Goal: Use online tool/utility: Use online tool/utility

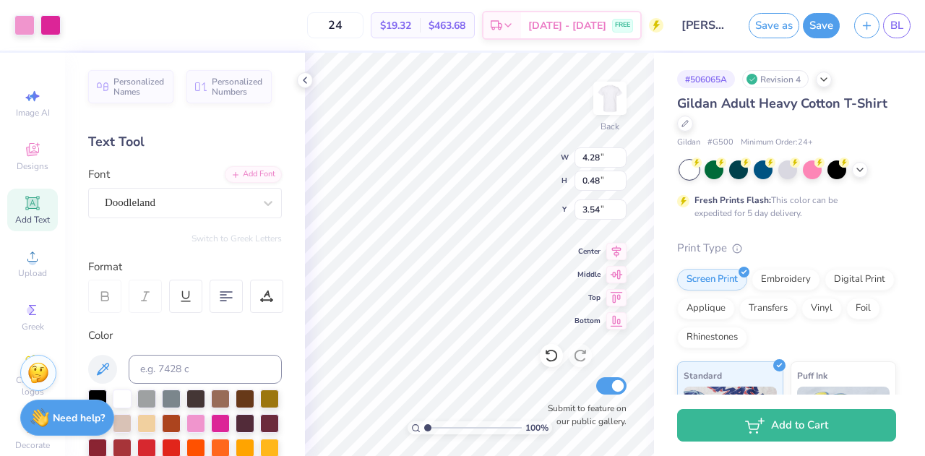
type input "3.54"
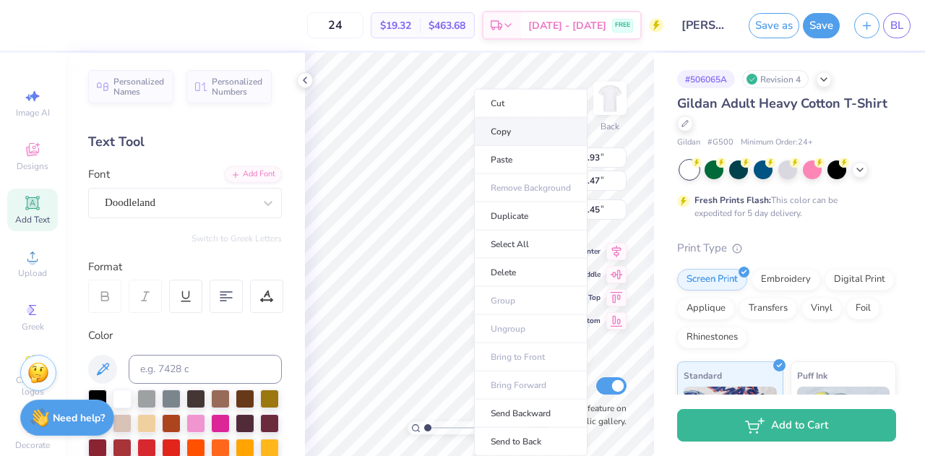
click at [489, 128] on li "Copy" at bounding box center [530, 132] width 113 height 28
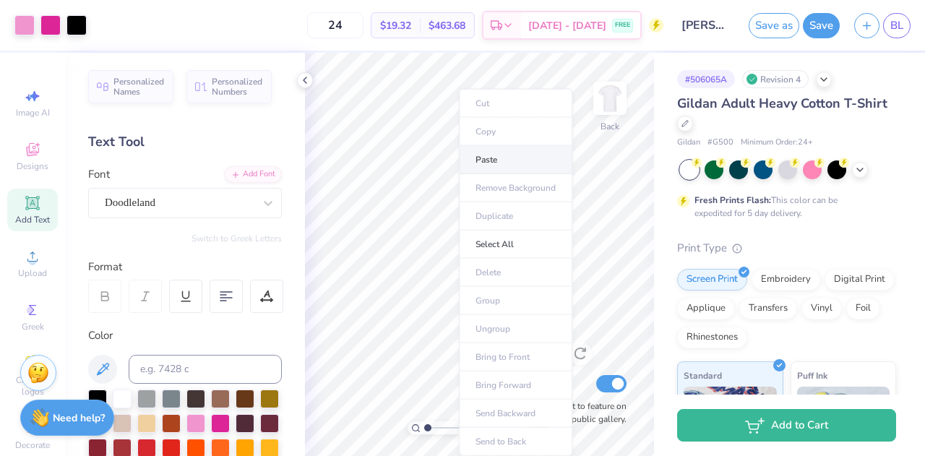
click at [489, 161] on li "Paste" at bounding box center [515, 160] width 113 height 28
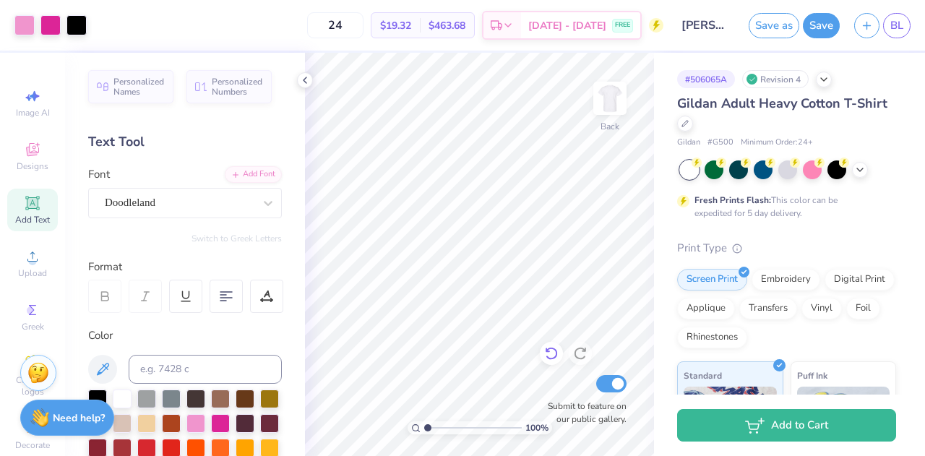
click at [552, 356] on icon at bounding box center [551, 353] width 14 height 14
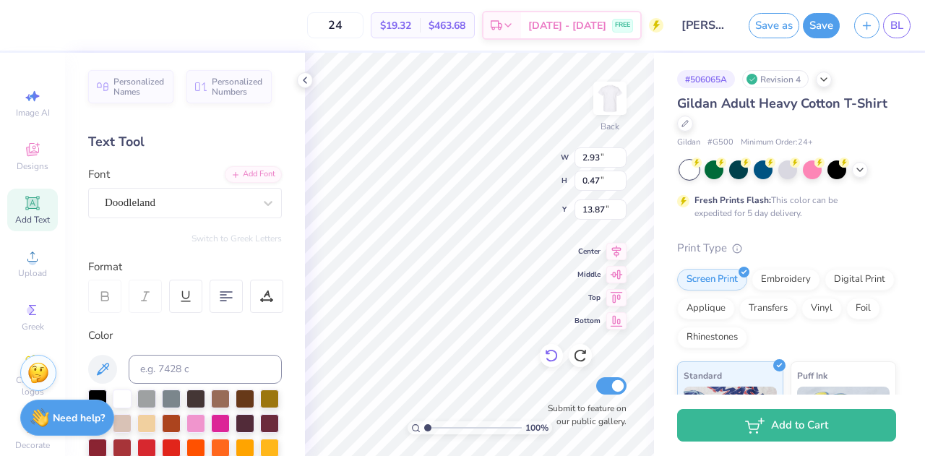
scroll to position [12, 2]
type textarea "s"
type textarea "Bid Day 25F"
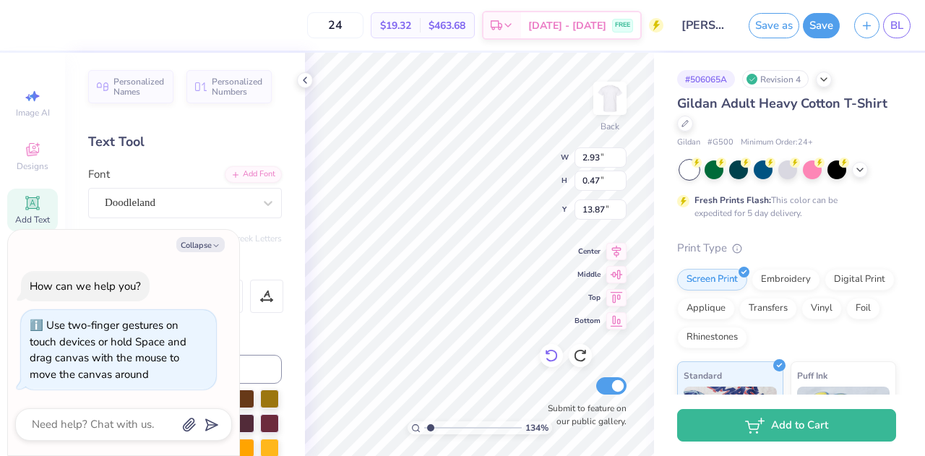
type input "1.33806142666886"
type textarea "Bid Day 25F"
type input "1.33806142666886"
type textarea "x"
type textarea "Bid ay 25F"
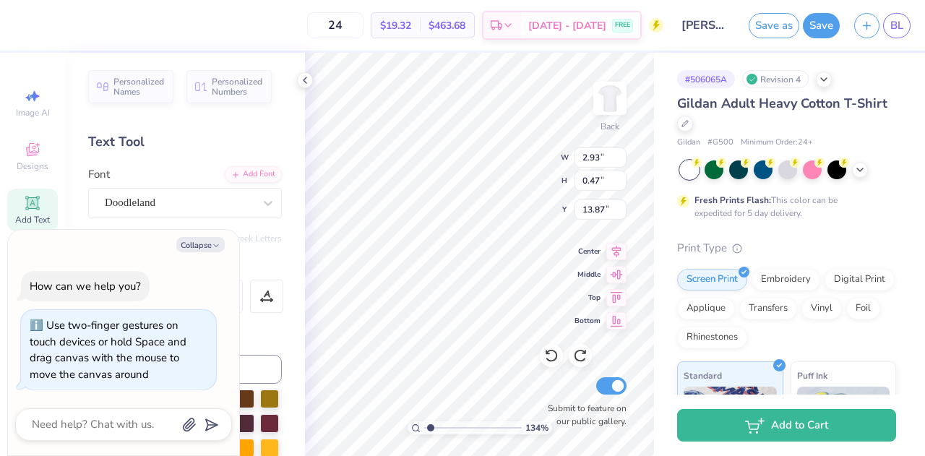
type input "1.33806142666886"
type textarea "x"
type textarea "Bid day 25F"
type input "1.33806142666886"
type textarea "x"
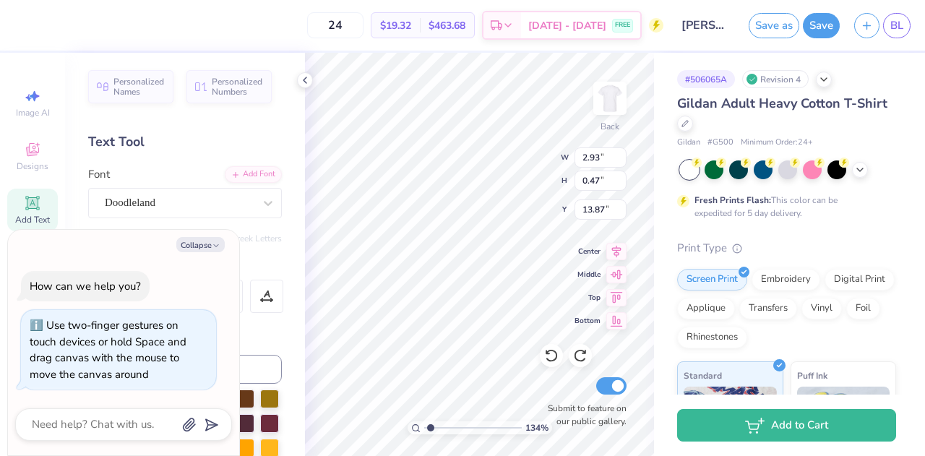
type textarea "id day 25F"
type input "1.33806142666886"
type textarea "x"
type textarea "bid day 25F"
type input "1.33806142666886"
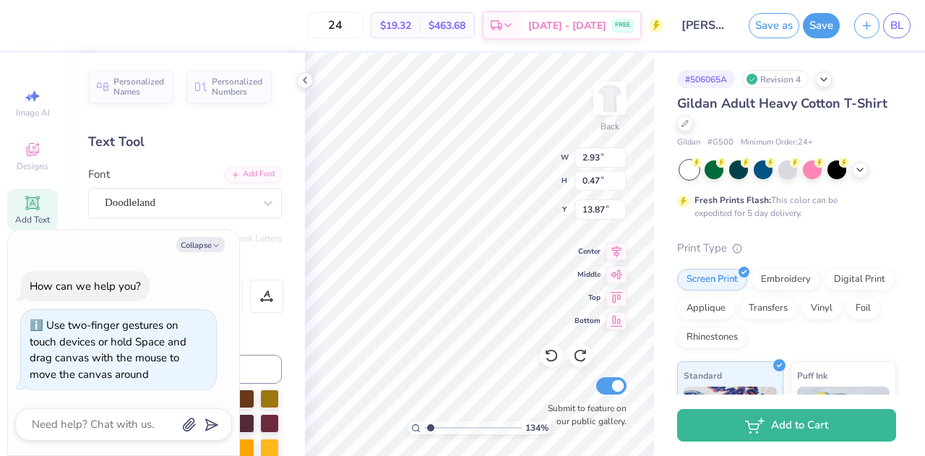
type textarea "x"
type textarea "id day 25F"
type input "1.33806142666886"
type textarea "x"
type input "1.33806142666886"
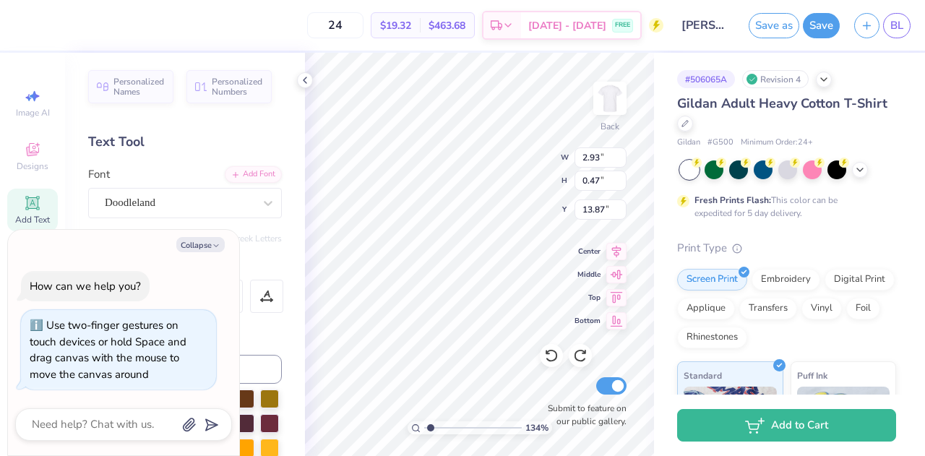
type textarea "x"
type textarea "Bid day 25F"
type input "1.33806142666886"
type textarea "x"
type textarea "Bid ay 25F"
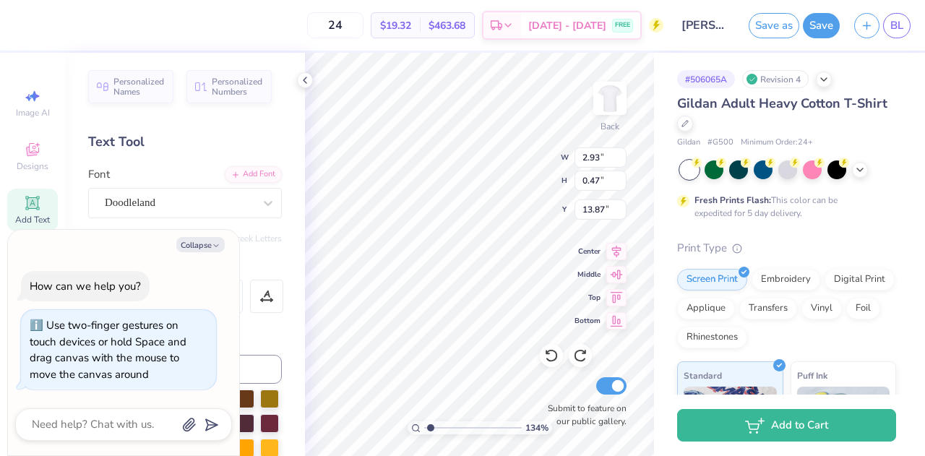
type input "1.33806142666886"
type textarea "x"
type input "1.33806142666886"
type textarea "x"
type textarea "Bid Day 25F"
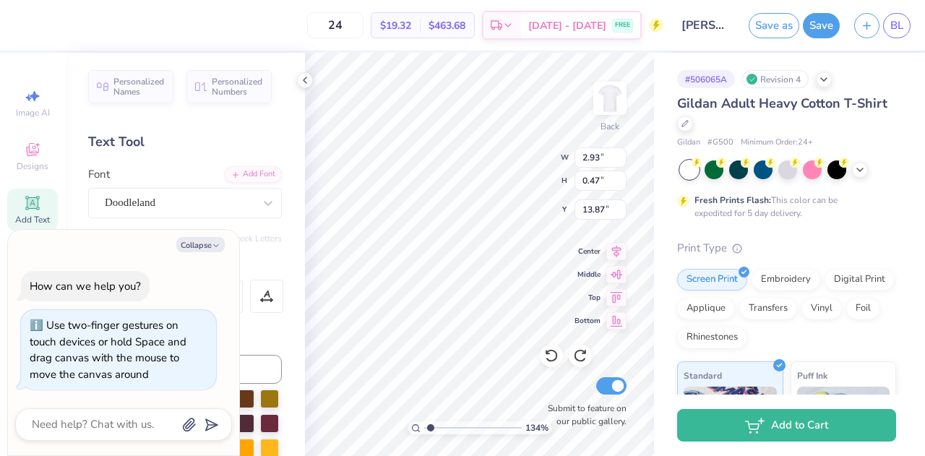
type input "1.33806142666886"
type textarea "x"
type textarea "Bi Day 25F"
type input "1.33806142666886"
type textarea "B Day 25F"
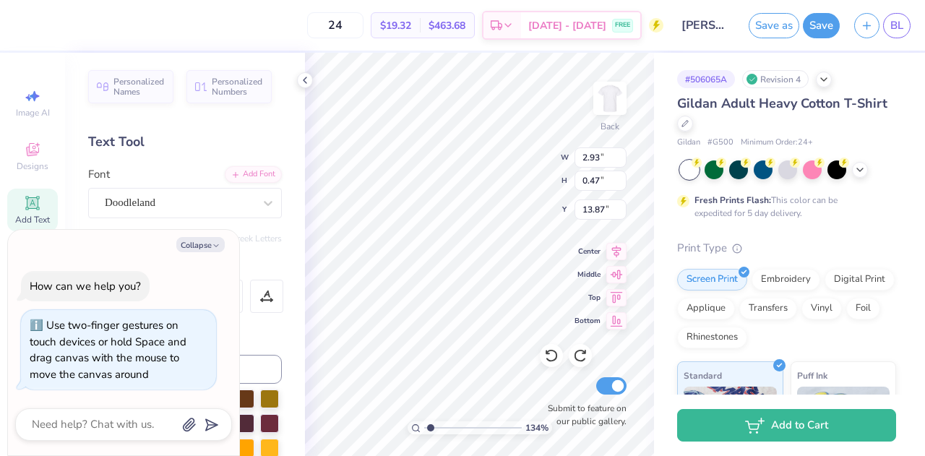
type textarea "x"
type input "1.33806142666886"
type textarea "x"
type textarea "BID Day 25F"
type input "1.33806142666886"
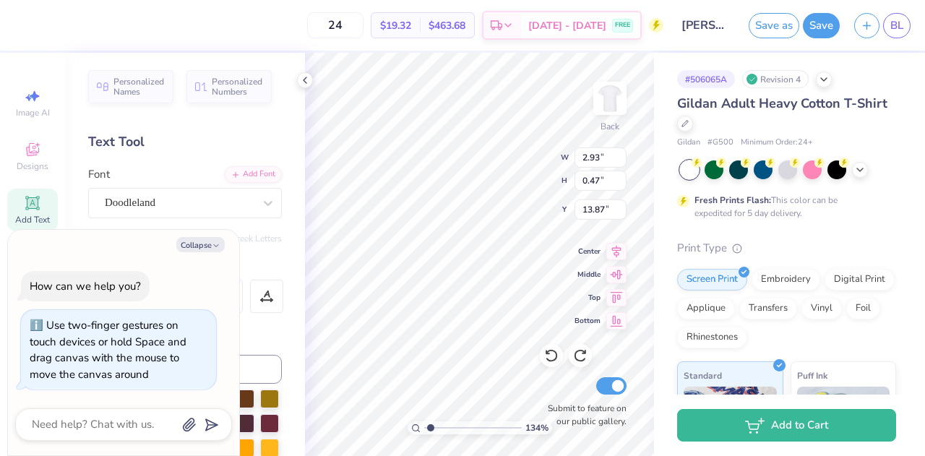
type textarea "x"
type textarea "BI Day 25F"
type input "1.33806142666886"
type textarea "x"
type textarea "B Day 25F"
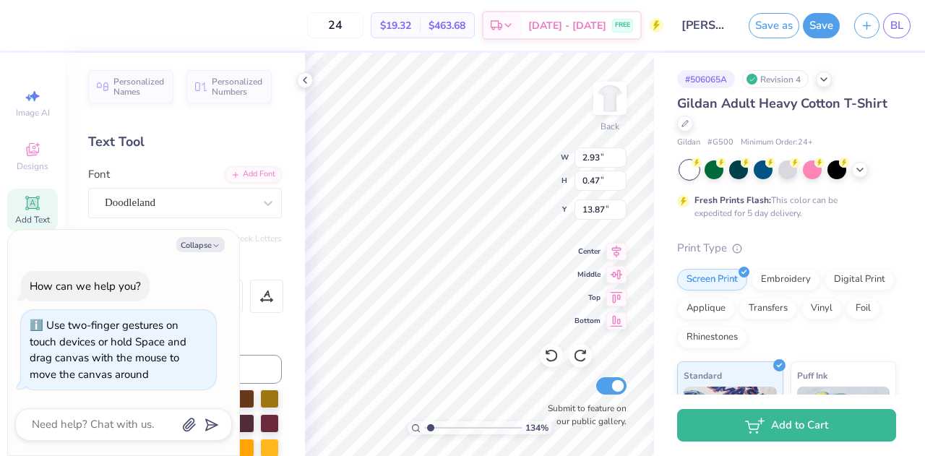
type input "1.33806142666886"
type textarea "x"
type textarea "Bid Day 25F"
type input "1.33806142666886"
type textarea "x"
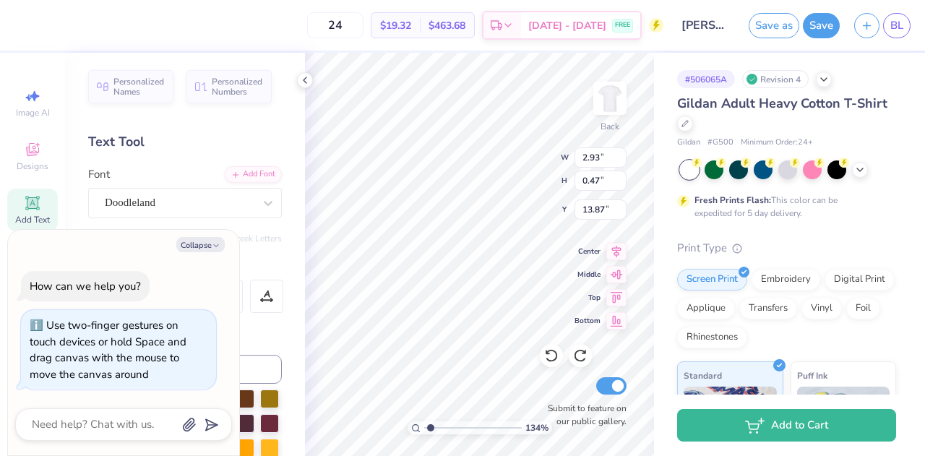
type input "1.33806142666886"
type textarea "x"
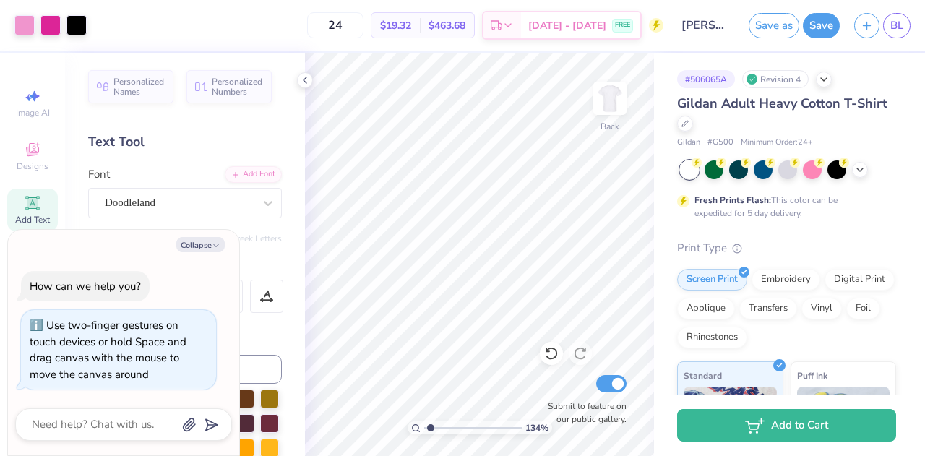
type input "1.33806142666886"
type textarea "x"
type input "1.33806142666886"
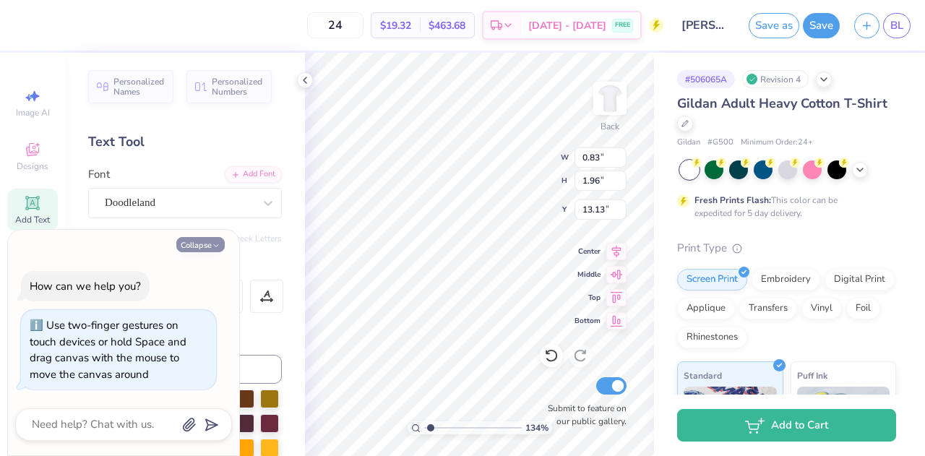
click at [191, 246] on button "Collapse" at bounding box center [200, 244] width 48 height 15
type textarea "x"
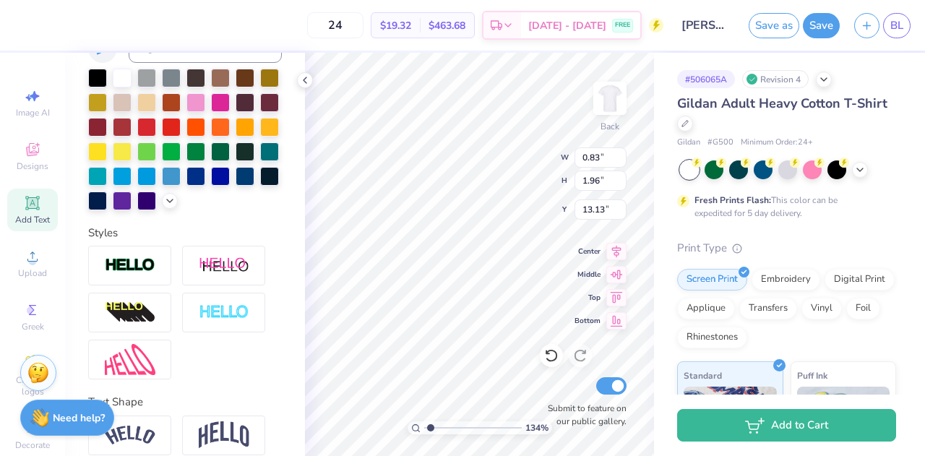
scroll to position [408, 0]
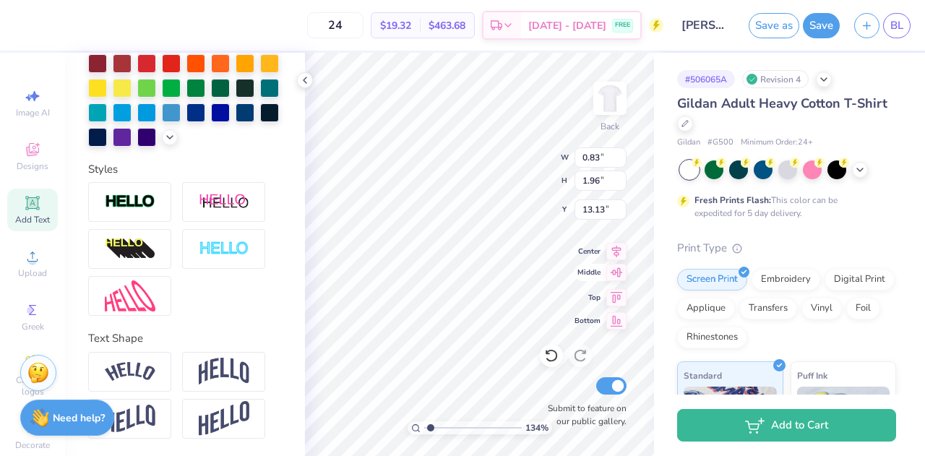
type input "1.33806142666886"
type input "1.28"
type input "3.01"
type input "1.33806142666886"
type input "1.98"
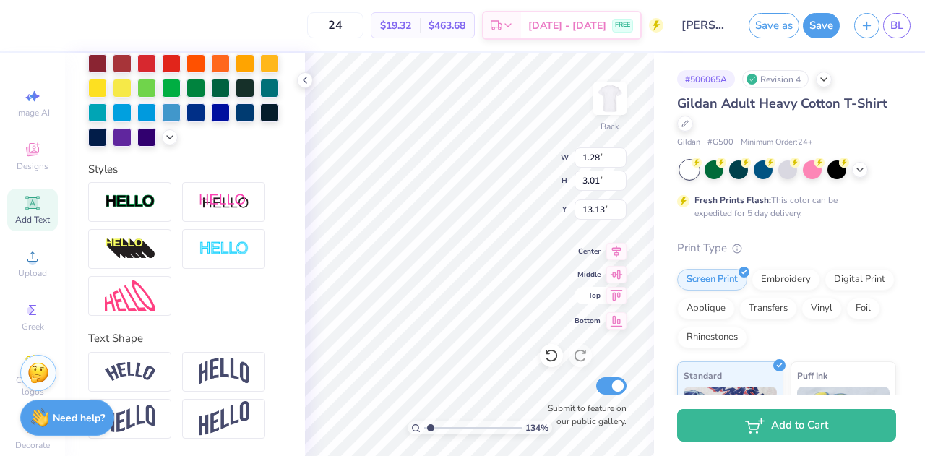
type input "3.11"
type input "13.10"
type input "1.33806142666886"
type input "11.18"
type input "1.33806142666886"
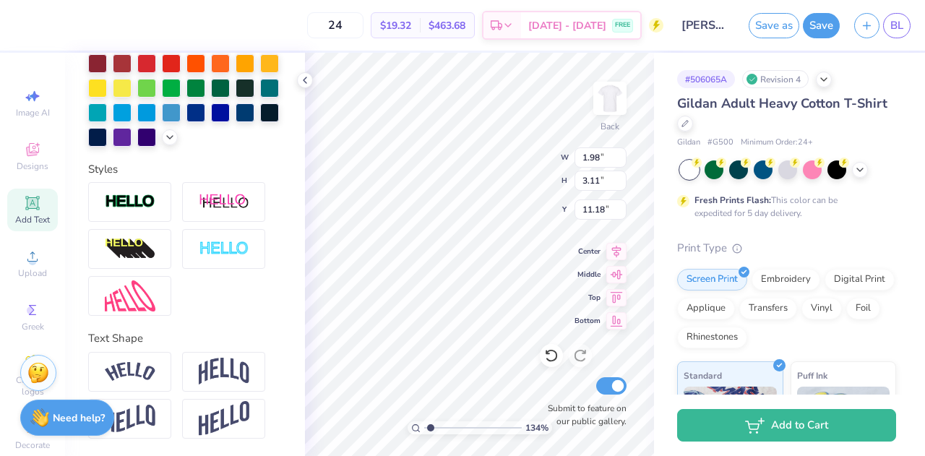
type input "0.93"
type input "1.46"
type input "12.65"
type input "1.33806142666886"
type input "9.38"
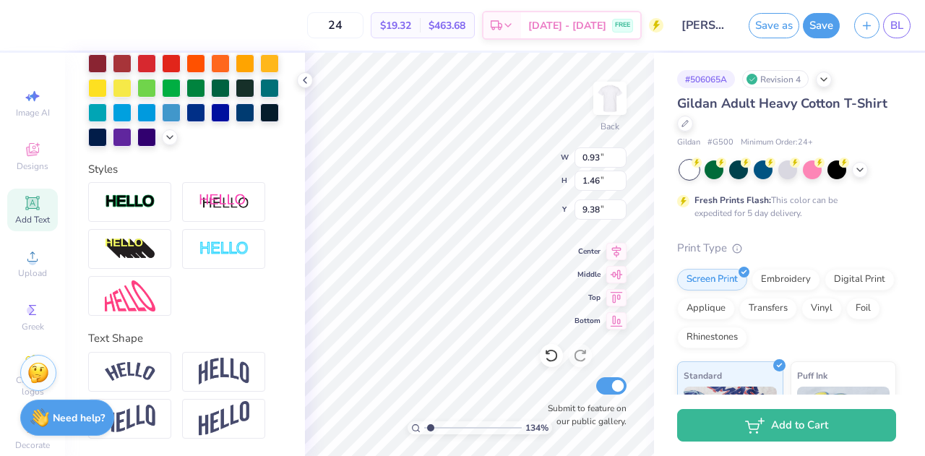
type input "1.33806142666886"
type input "0.77"
type input "1.21"
type input "9.17"
type input "1.33806142666886"
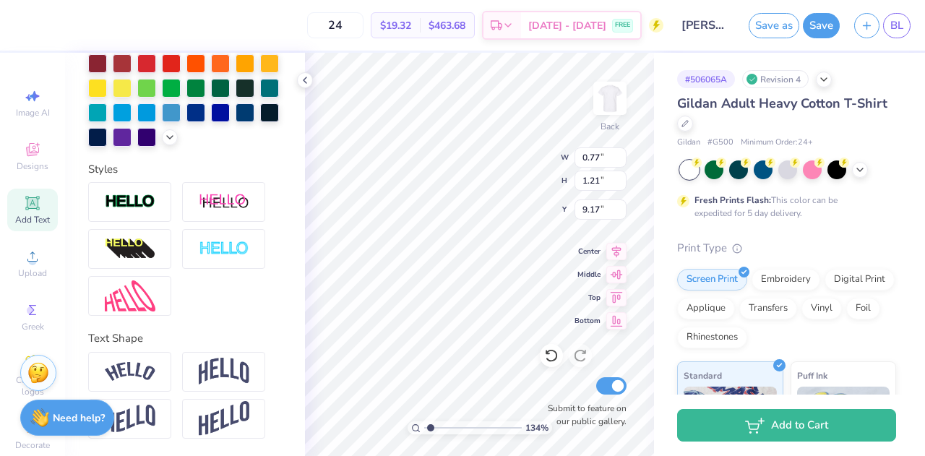
type input "0.66"
type input "1.20"
type input "1.33806142666886"
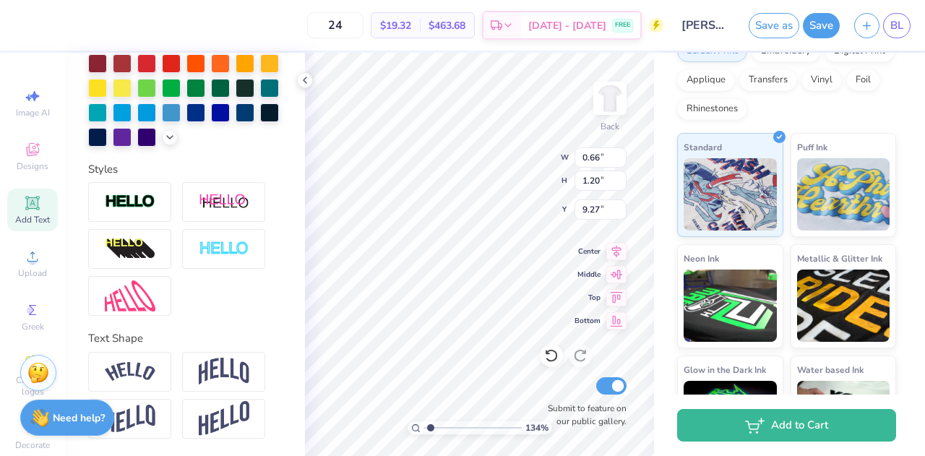
scroll to position [233, 0]
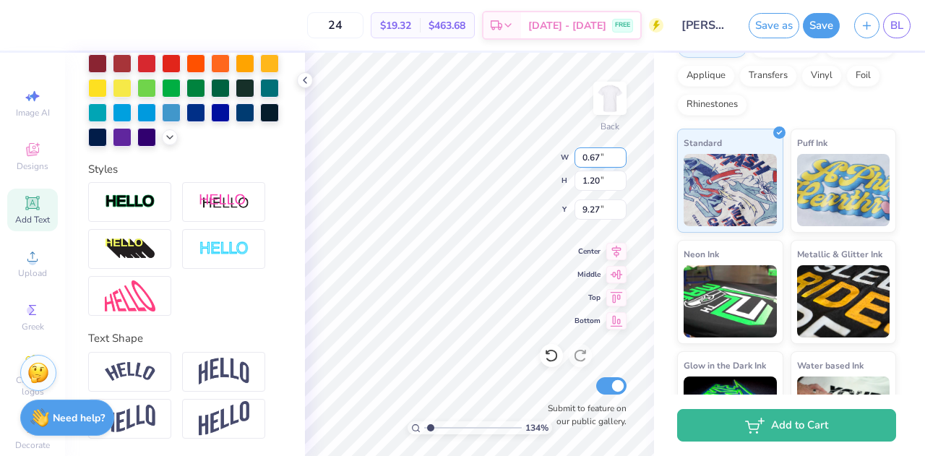
click at [619, 154] on input "0.67" at bounding box center [601, 157] width 52 height 20
click at [619, 154] on input "0.68" at bounding box center [601, 157] width 52 height 20
click at [619, 154] on input "0.7" at bounding box center [601, 157] width 52 height 20
click at [619, 154] on input "0.71" at bounding box center [601, 157] width 52 height 20
click at [619, 154] on input "0.72" at bounding box center [601, 157] width 52 height 20
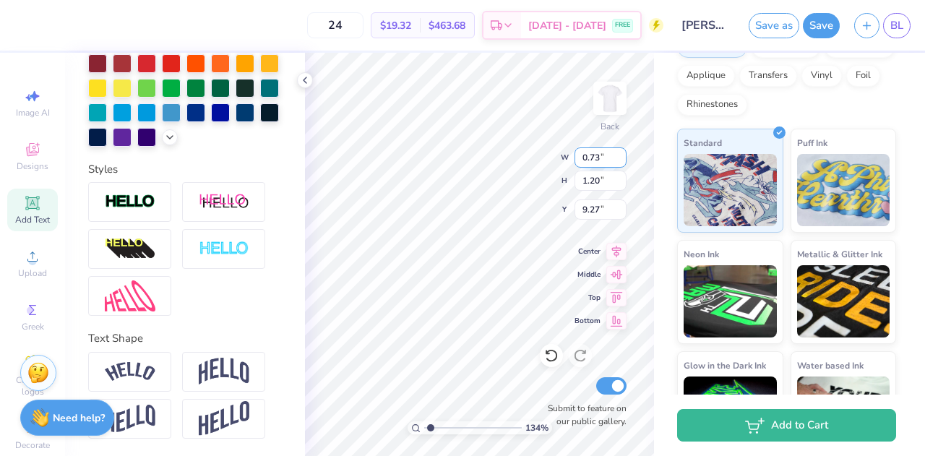
click at [619, 154] on input "0.73" at bounding box center [601, 157] width 52 height 20
click at [619, 154] on input "0.74" at bounding box center [601, 157] width 52 height 20
click at [619, 154] on input "0.75" at bounding box center [601, 157] width 52 height 20
type input "0.76"
click at [619, 154] on input "0.76" at bounding box center [601, 157] width 52 height 20
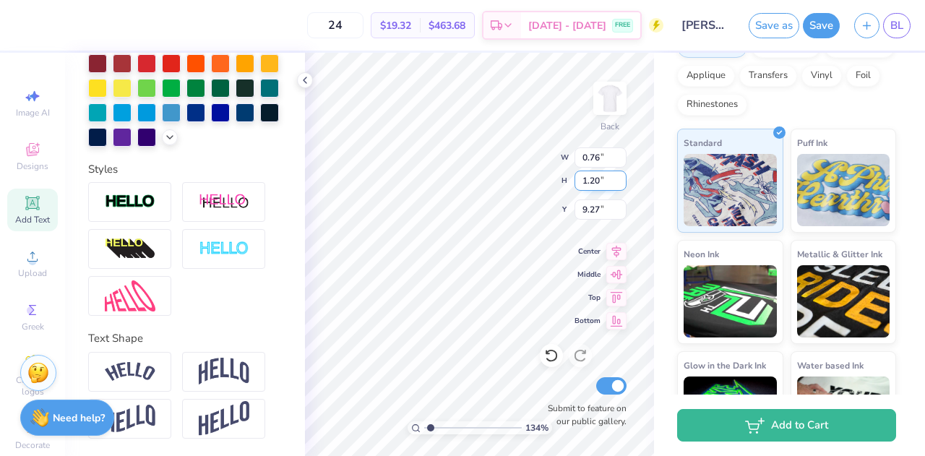
click at [607, 183] on input "1.20" at bounding box center [601, 181] width 52 height 20
type input "1.33806142666886"
type input "1.38"
type input "9.18"
click at [621, 188] on input "1.38" at bounding box center [601, 181] width 52 height 20
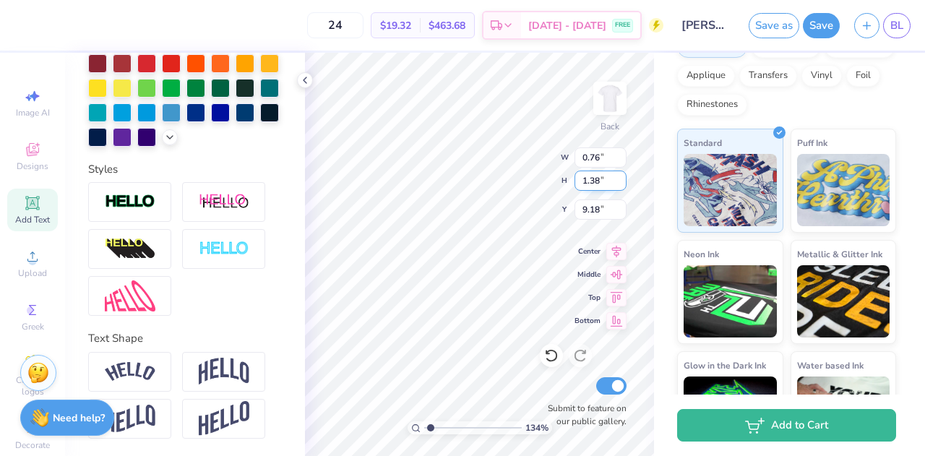
click at [621, 188] on input "1.38" at bounding box center [601, 181] width 52 height 20
click at [620, 183] on input "1.37" at bounding box center [601, 181] width 52 height 20
click at [620, 183] on input "1.36" at bounding box center [601, 181] width 52 height 20
click at [620, 183] on input "1.35" at bounding box center [601, 181] width 52 height 20
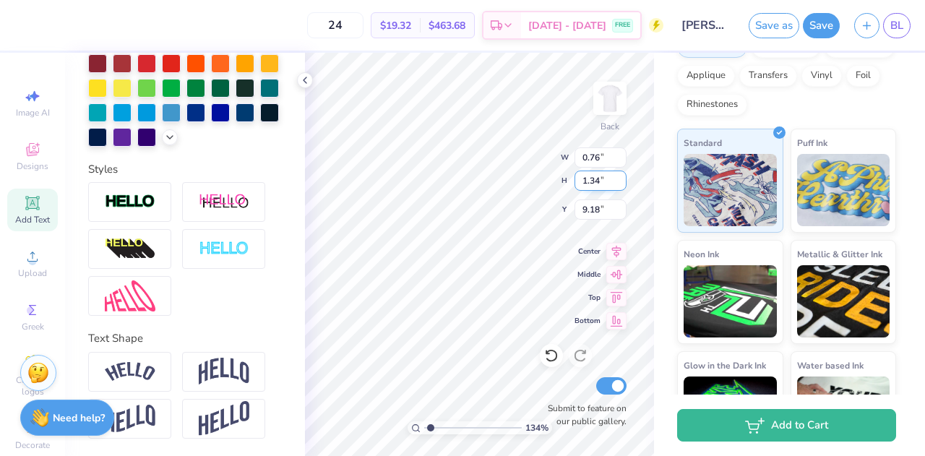
click at [620, 183] on input "1.34" at bounding box center [601, 181] width 52 height 20
type input "1.33"
click at [620, 183] on input "1.33" at bounding box center [601, 181] width 52 height 20
click at [603, 212] on input "9.18" at bounding box center [601, 209] width 52 height 20
type input "1.33806142666886"
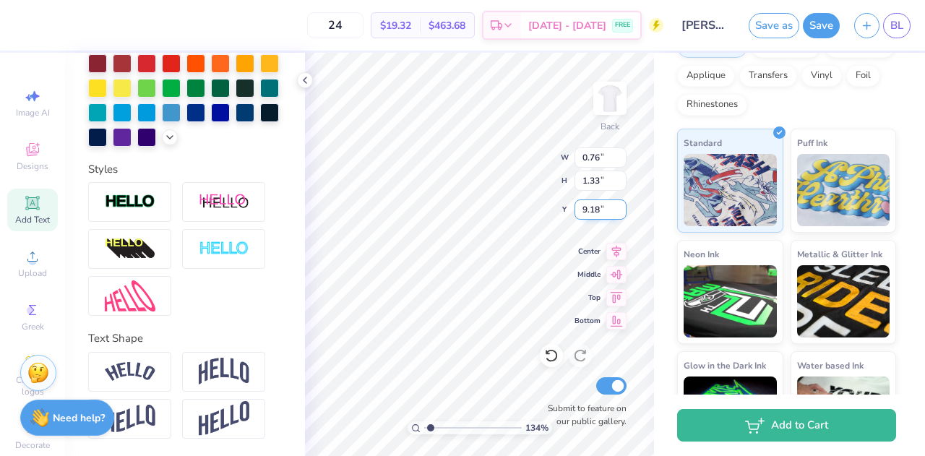
type input "0.73"
type input "9.21"
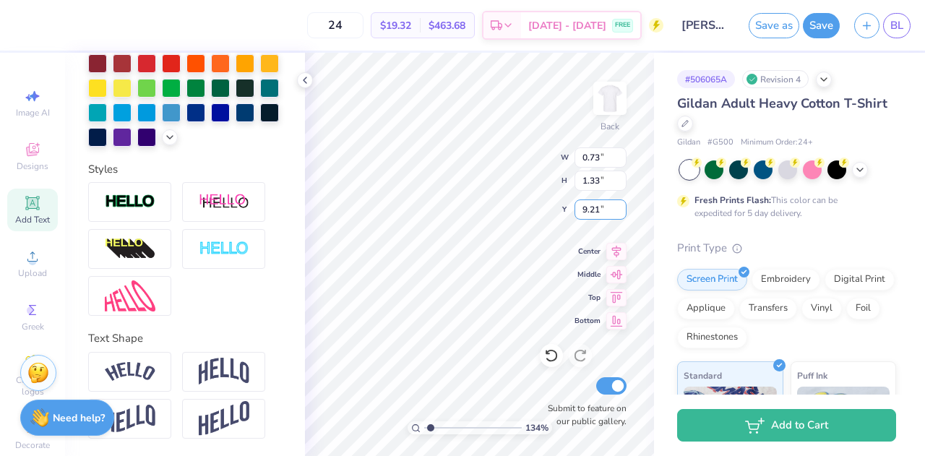
scroll to position [40, 0]
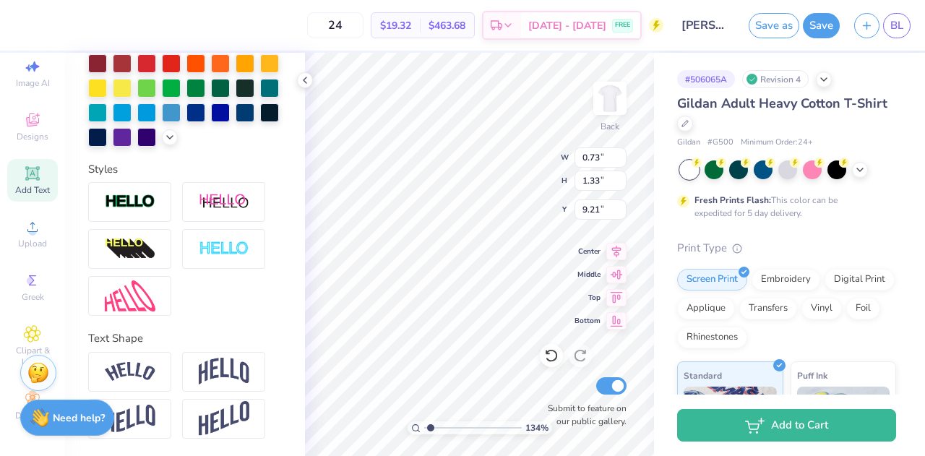
type input "1.33806142666886"
type input "12.58"
type input "1.33806142666886"
type textarea "Bid 25F"
type input "1.33806142666886"
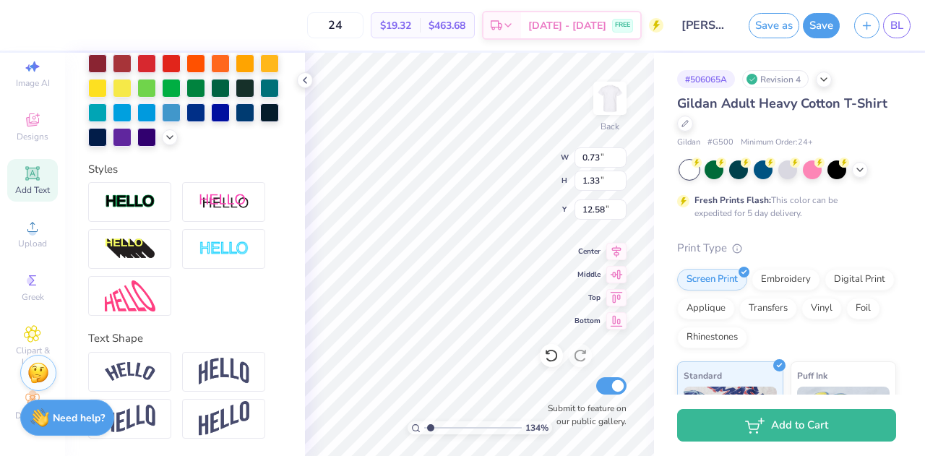
type textarea "Bid 25"
type input "1.33806142666886"
type textarea "Bid 2"
type input "1.33806142666886"
type textarea "Bid"
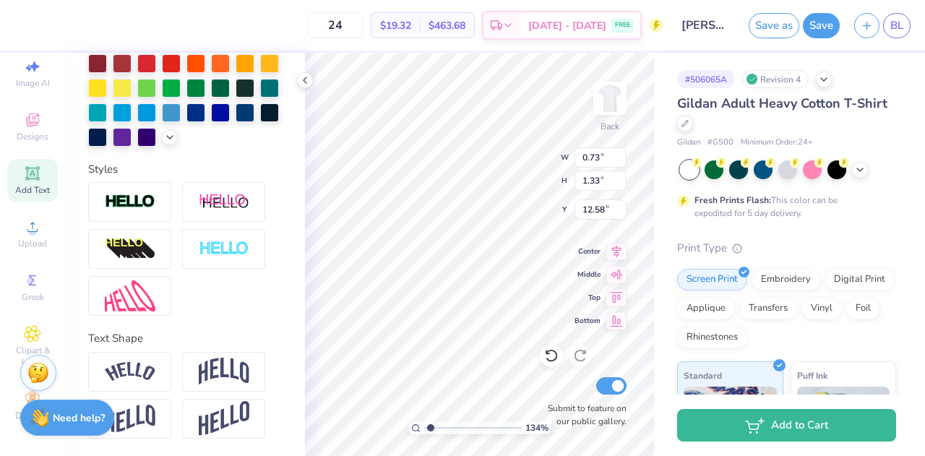
type input "1.33806142666886"
type textarea "Bid"
type input "1.33806142666886"
type textarea "Bid"
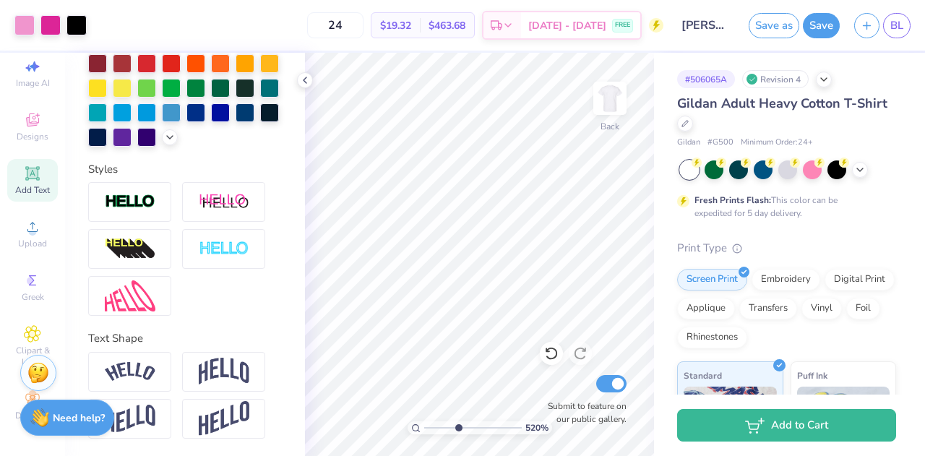
drag, startPoint x: 434, startPoint y: 426, endPoint x: 455, endPoint y: 427, distance: 21.0
type input "3.86"
click at [455, 427] on input "range" at bounding box center [473, 427] width 98 height 13
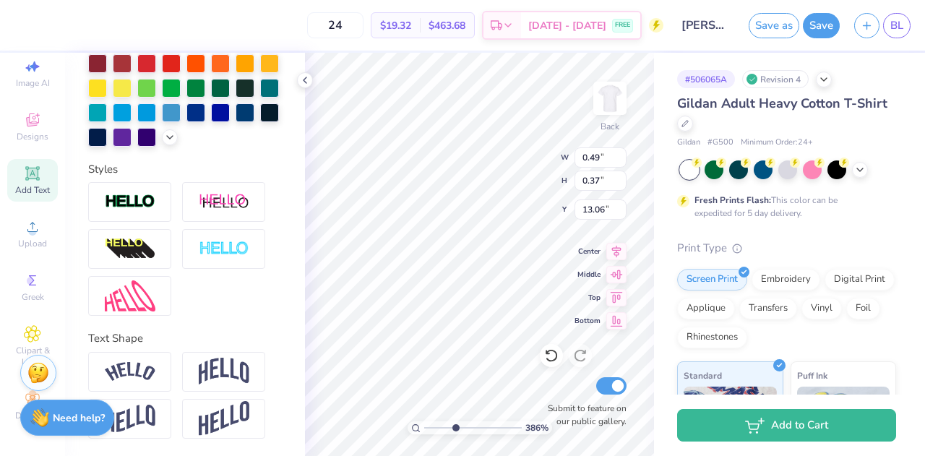
type textarea "bid"
type input "9.33"
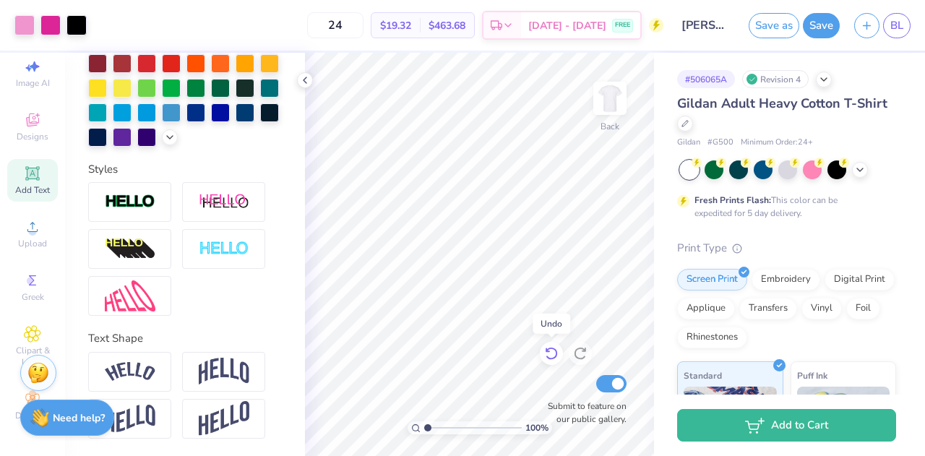
click at [547, 354] on icon at bounding box center [551, 353] width 14 height 14
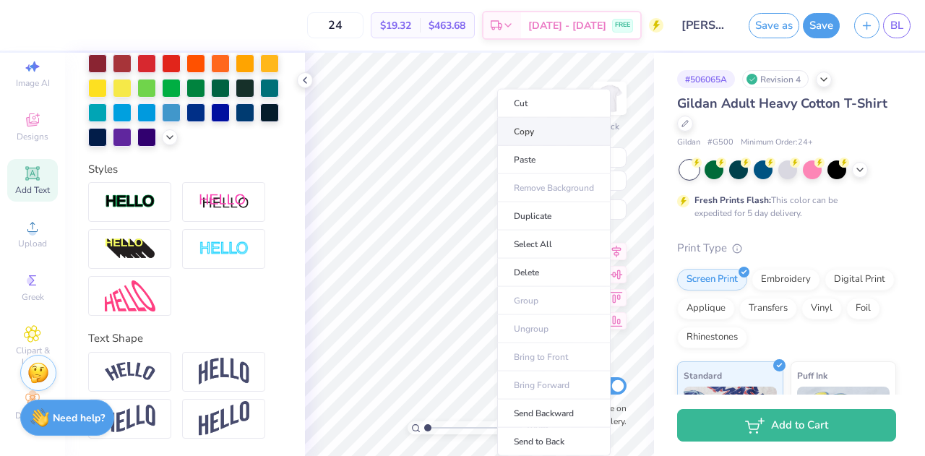
click at [525, 131] on li "Copy" at bounding box center [553, 132] width 113 height 28
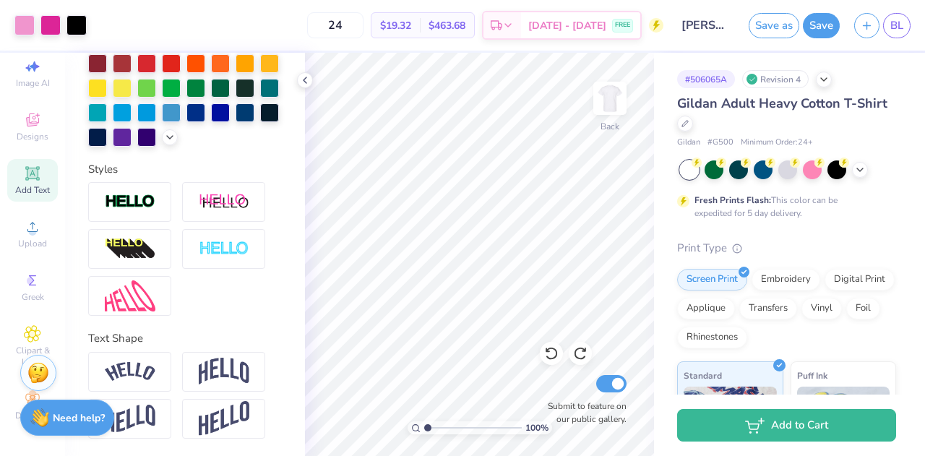
click at [582, 374] on div "100 % Back Submit to feature on our public gallery." at bounding box center [479, 254] width 349 height 403
drag, startPoint x: 425, startPoint y: 427, endPoint x: 356, endPoint y: 423, distance: 69.5
click at [424, 423] on input "range" at bounding box center [473, 427] width 98 height 13
click at [425, 423] on input "range" at bounding box center [473, 427] width 98 height 13
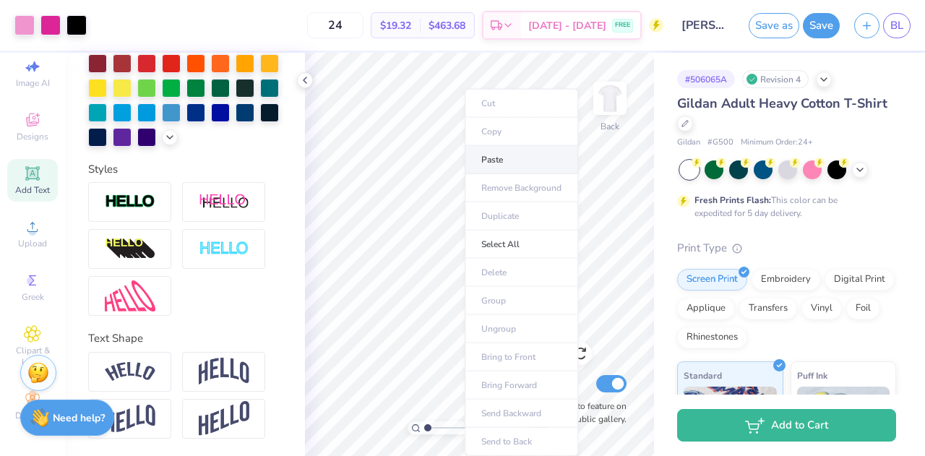
click at [493, 163] on li "Paste" at bounding box center [521, 160] width 113 height 28
click at [496, 160] on li "Paste" at bounding box center [530, 160] width 113 height 28
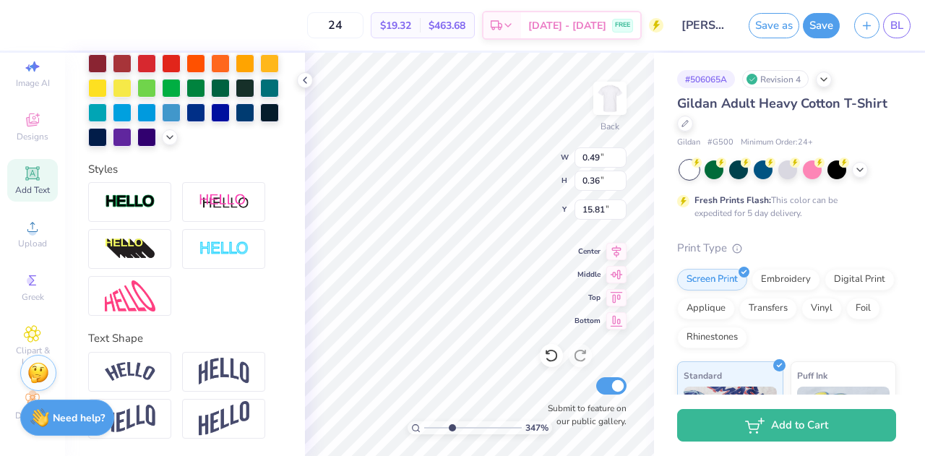
drag, startPoint x: 426, startPoint y: 428, endPoint x: 451, endPoint y: 441, distance: 28.4
type input "3.47"
click at [451, 434] on input "range" at bounding box center [473, 427] width 98 height 13
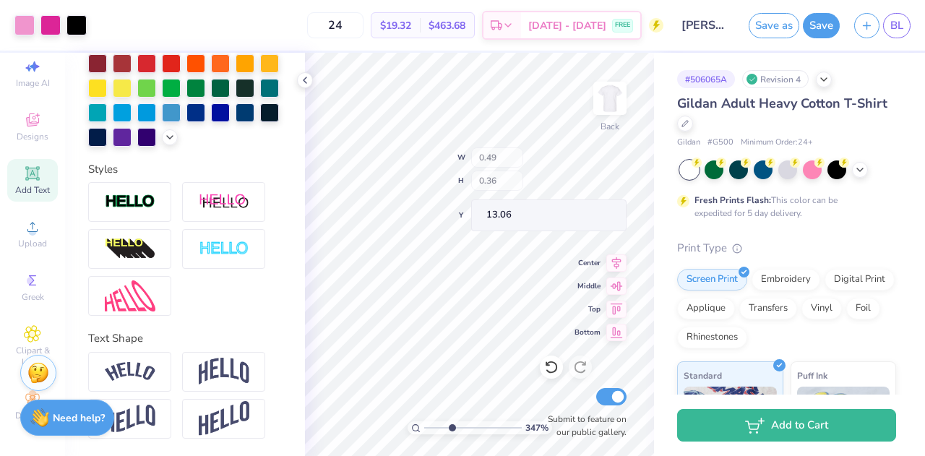
type input "11.49"
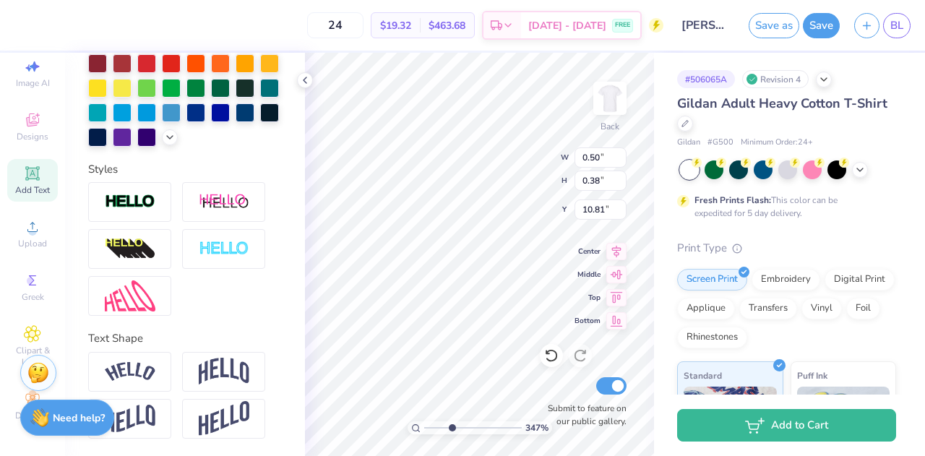
type input "10.81"
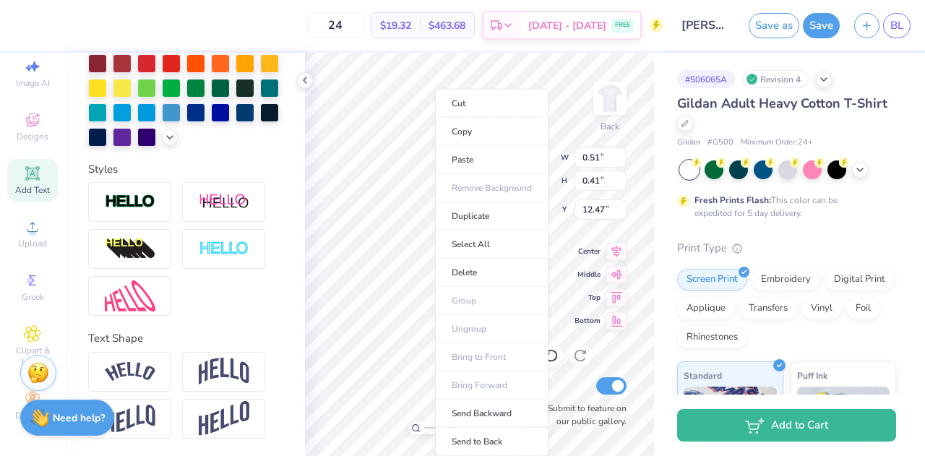
type input "1"
click at [470, 215] on li "Duplicate" at bounding box center [491, 216] width 113 height 28
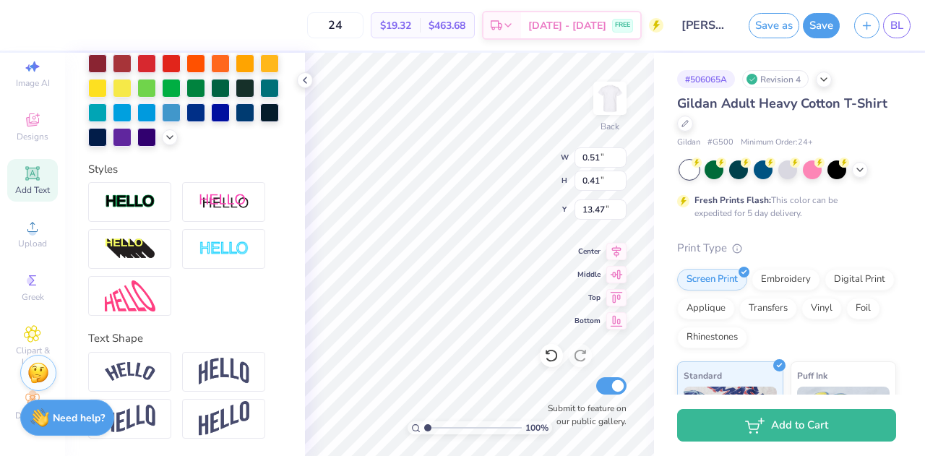
type input "13.47"
type input "1.24"
click at [429, 424] on input "range" at bounding box center [473, 427] width 98 height 13
type input "12.47"
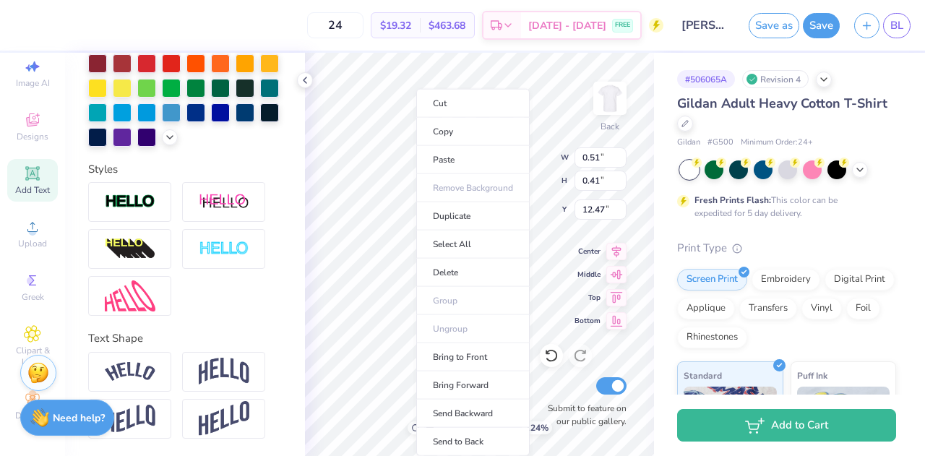
type input "1"
click at [463, 216] on li "Duplicate" at bounding box center [472, 216] width 113 height 28
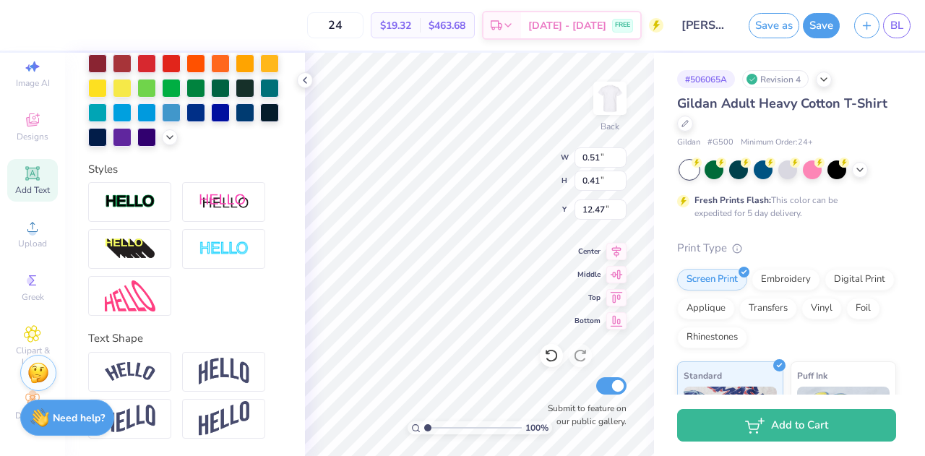
type input "13.47"
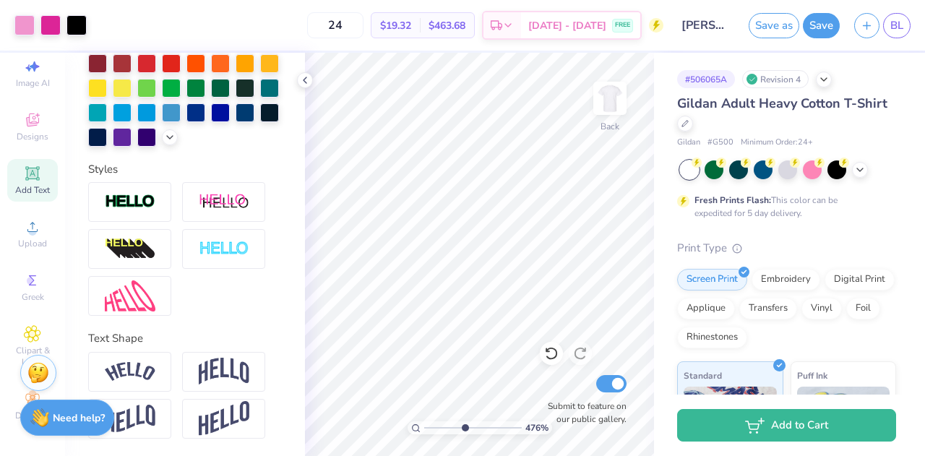
drag, startPoint x: 426, startPoint y: 429, endPoint x: 464, endPoint y: 422, distance: 38.1
type input "4.76"
click at [464, 422] on input "range" at bounding box center [473, 427] width 98 height 13
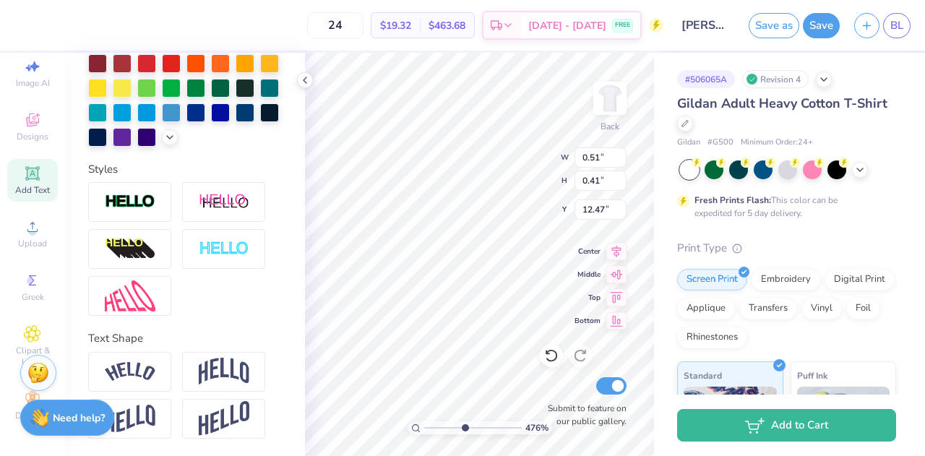
type input "13.47"
type textarea "day"
type input "12.47"
type input "0.55"
type input "0.43"
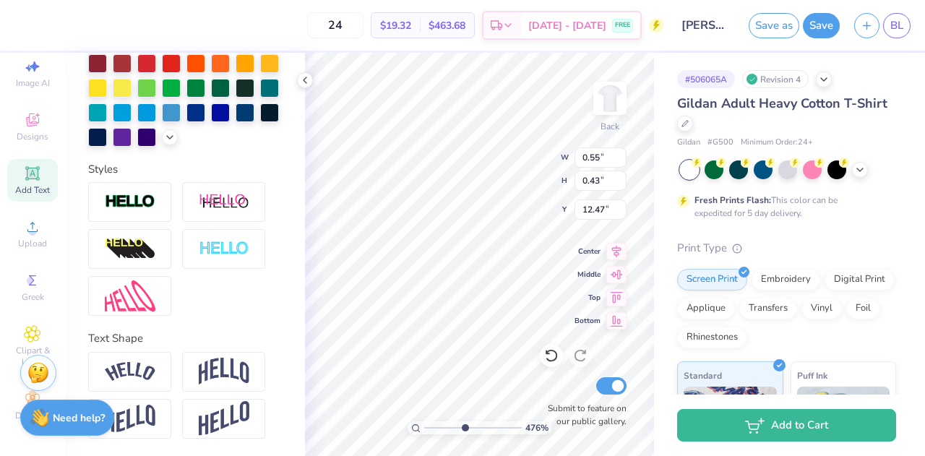
type input "13.44"
type input "0.51"
type input "0.41"
type input "12.10"
type textarea "25F"
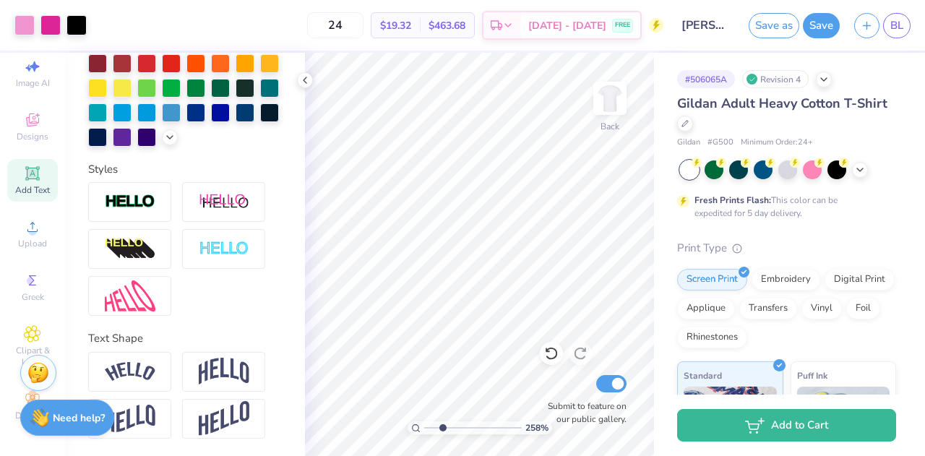
drag, startPoint x: 463, startPoint y: 429, endPoint x: 442, endPoint y: 435, distance: 21.9
click at [442, 434] on input "range" at bounding box center [473, 427] width 98 height 13
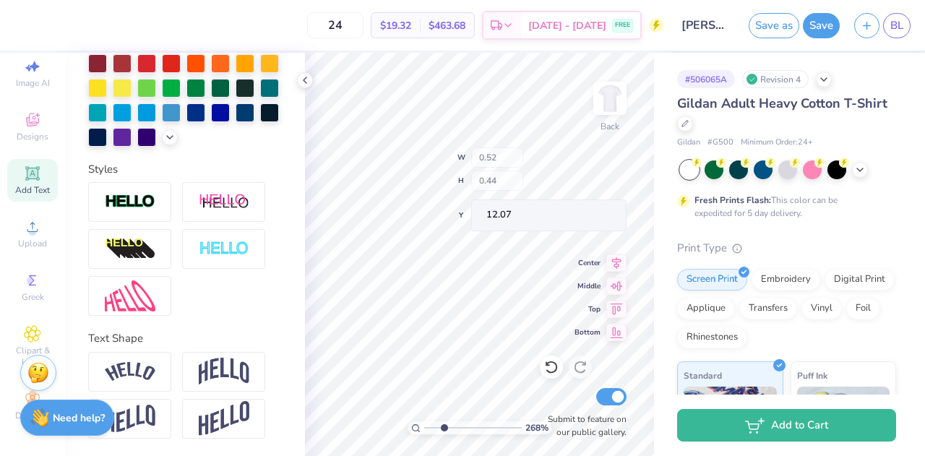
type input "2.67657598941879"
type input "9.63"
type input "2.67657598941879"
type input "9.86"
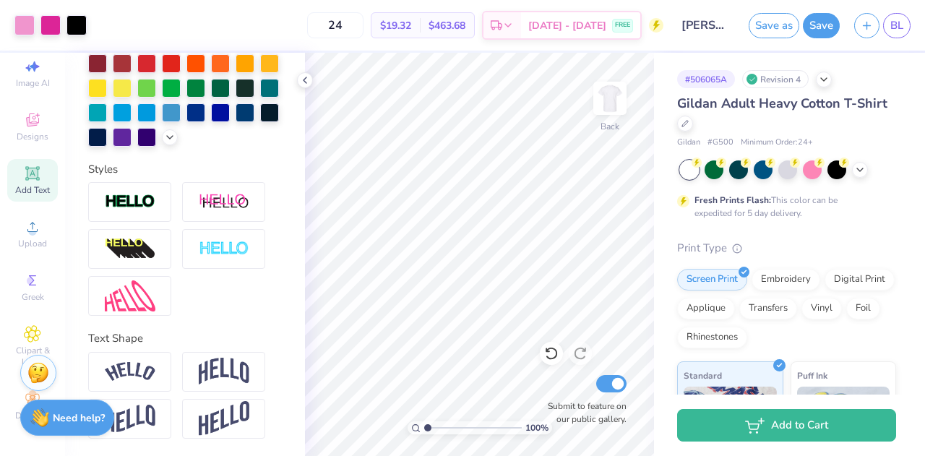
drag, startPoint x: 441, startPoint y: 430, endPoint x: 425, endPoint y: 429, distance: 15.9
click at [425, 429] on input "range" at bounding box center [473, 427] width 98 height 13
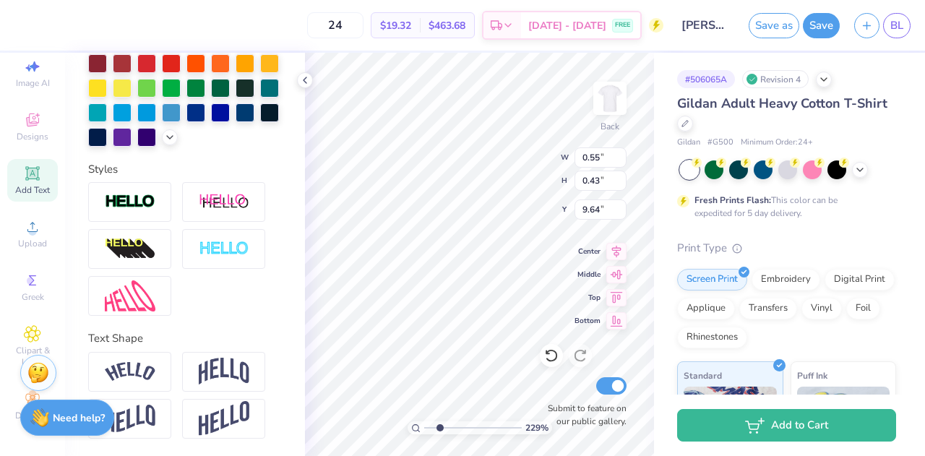
type input "2.29499195084382"
type input "9.43"
type input "2.29499195084382"
type input "0.52"
type input "0.44"
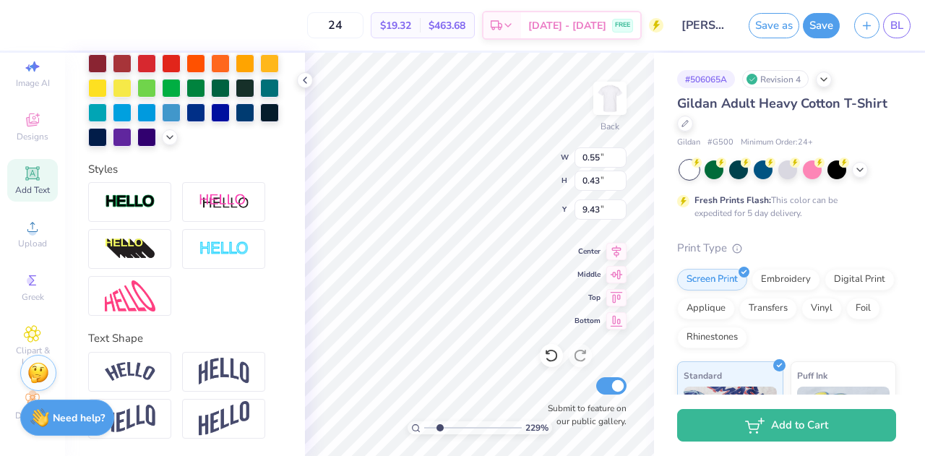
type input "9.86"
type input "2.29499195084382"
type input "9.42"
type input "2.29499195084382"
type input "0.79"
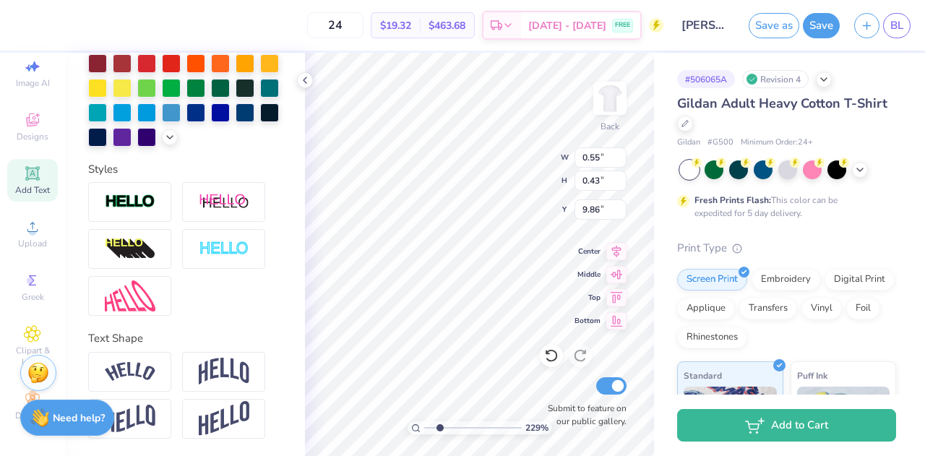
type input "0.66"
type input "9.20"
type input "2.29499195084382"
type input "10.18"
type input "2.29499195084382"
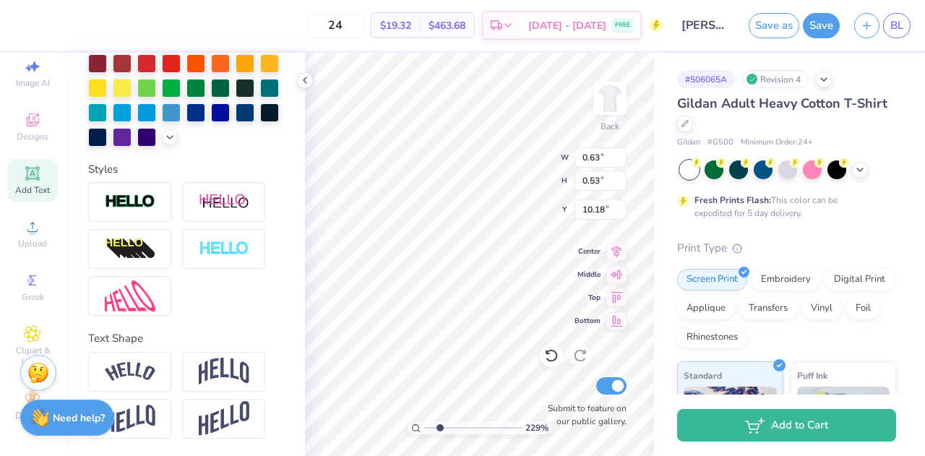
type input "0.46"
type input "0.39"
type input "10.24"
type input "2.29499195084382"
type input "0.50"
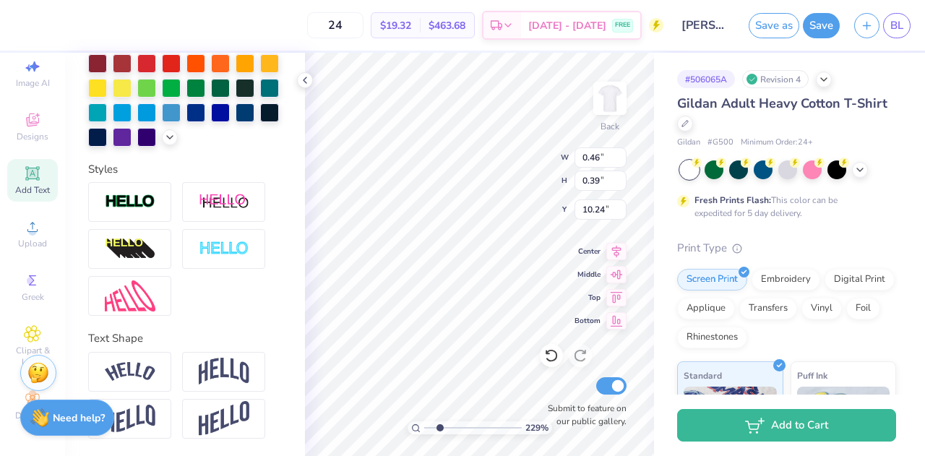
type input "0.42"
type input "10.22"
click at [412, 431] on icon at bounding box center [415, 427] width 9 height 9
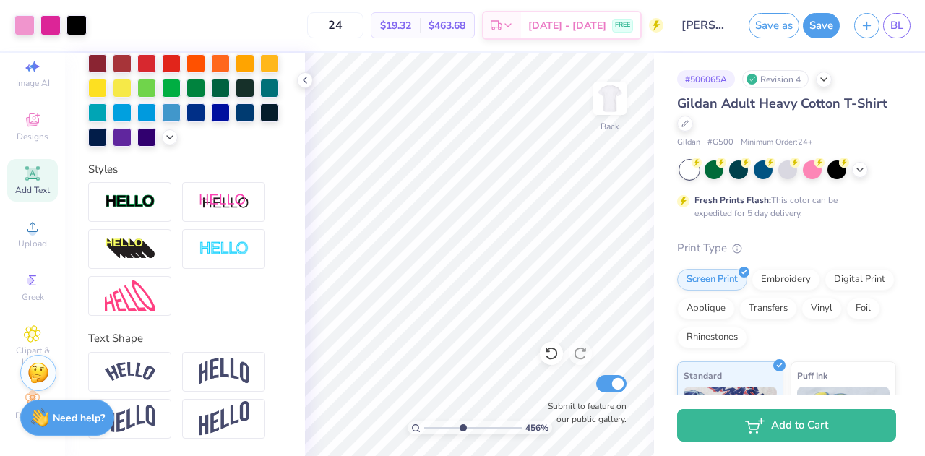
drag, startPoint x: 430, startPoint y: 429, endPoint x: 462, endPoint y: 429, distance: 31.8
type input "4.56"
click at [462, 429] on input "range" at bounding box center [473, 427] width 98 height 13
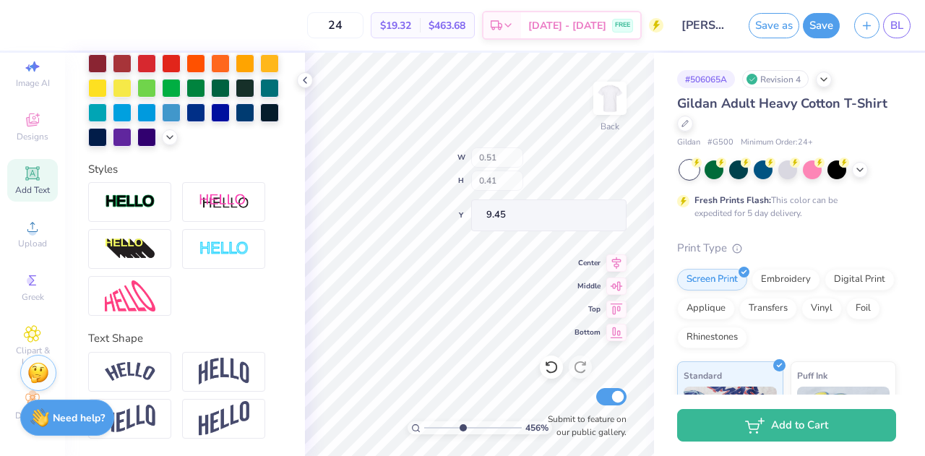
type input "0.61"
type input "0.49"
type input "9.36"
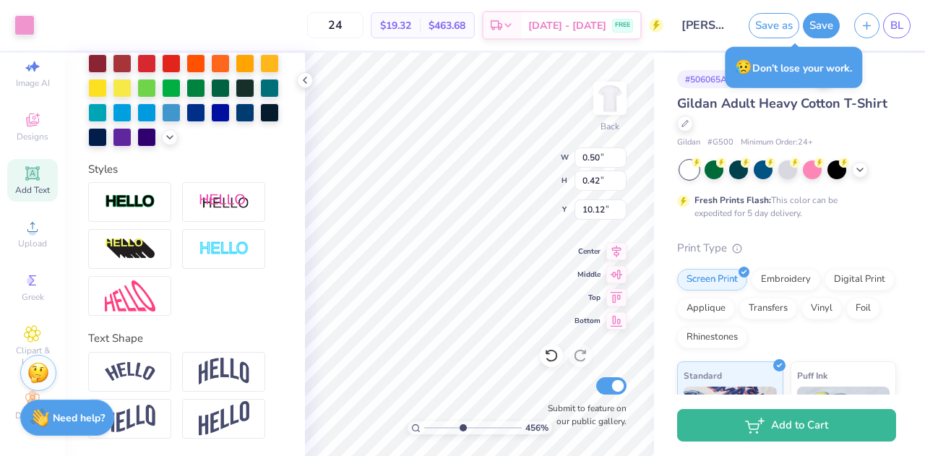
type input "0.55"
type input "0.43"
type input "9.92"
type input "0.50"
type input "0.42"
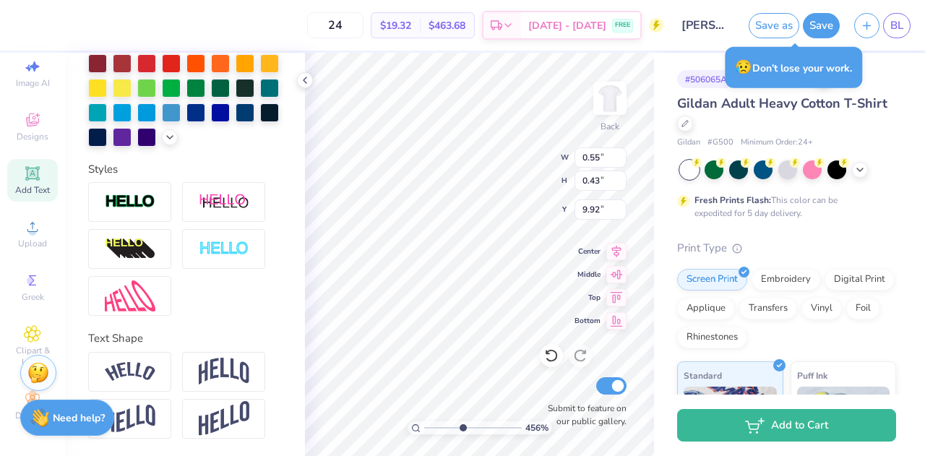
type input "10.60"
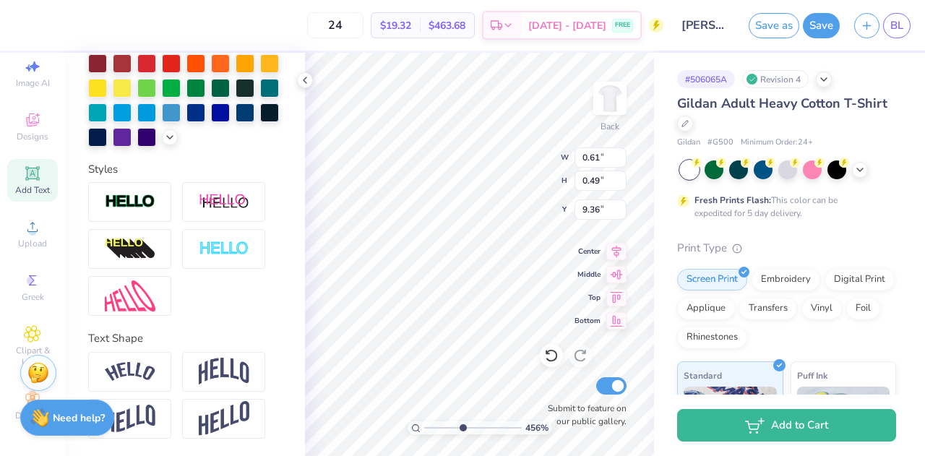
type input "0.61"
type input "0.49"
type input "9.36"
type input "0.60"
type input "0.47"
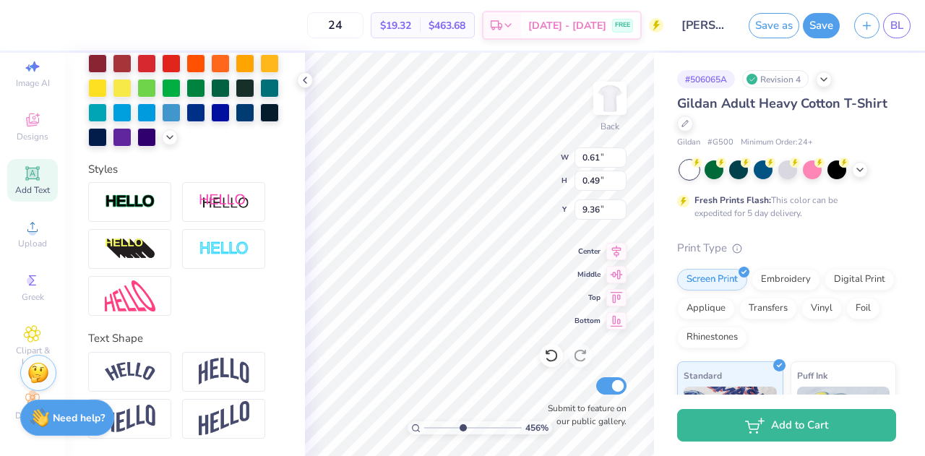
type input "9.77"
type input "0.57"
type input "0.48"
type input "10.54"
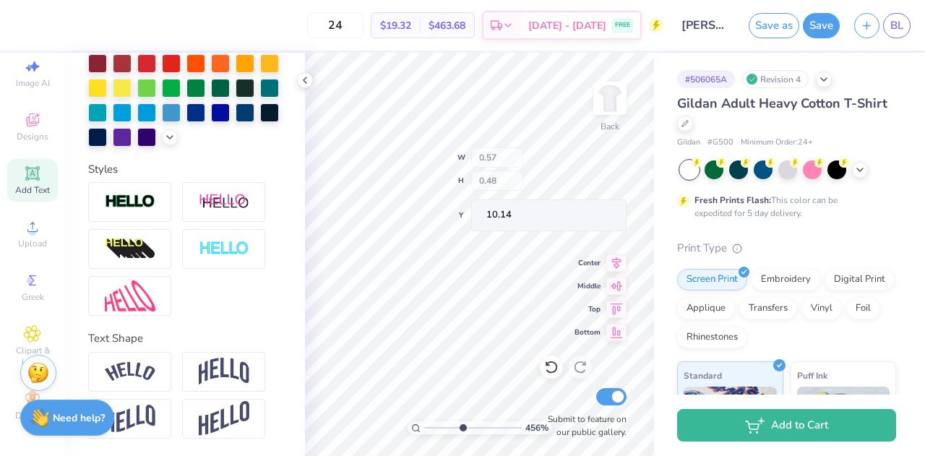
type input "0.52"
type input "0.44"
type input "10.15"
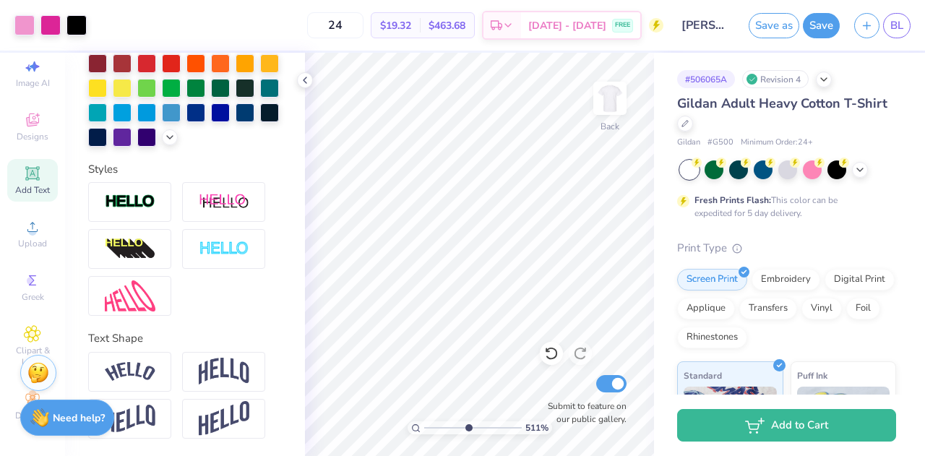
drag, startPoint x: 463, startPoint y: 429, endPoint x: 467, endPoint y: 437, distance: 9.7
type input "5.06"
click at [467, 434] on input "range" at bounding box center [473, 427] width 98 height 13
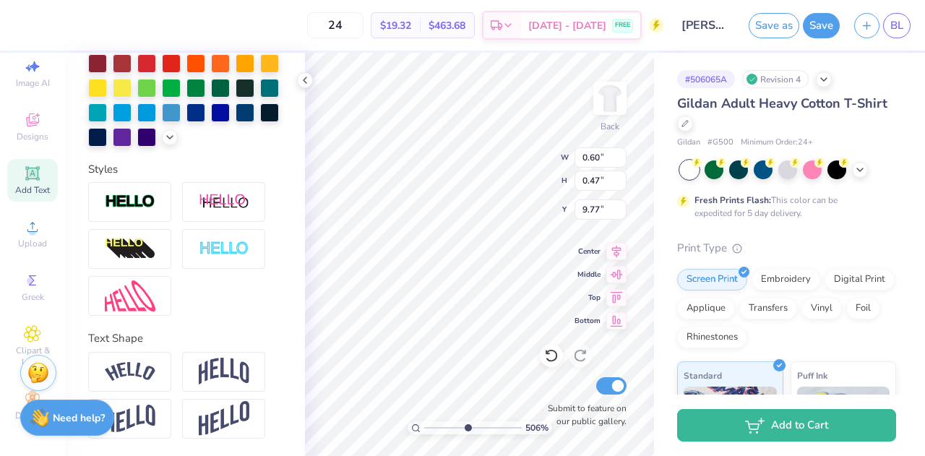
type input "0.60"
type input "0.47"
type input "9.77"
type input "0.52"
type input "0.44"
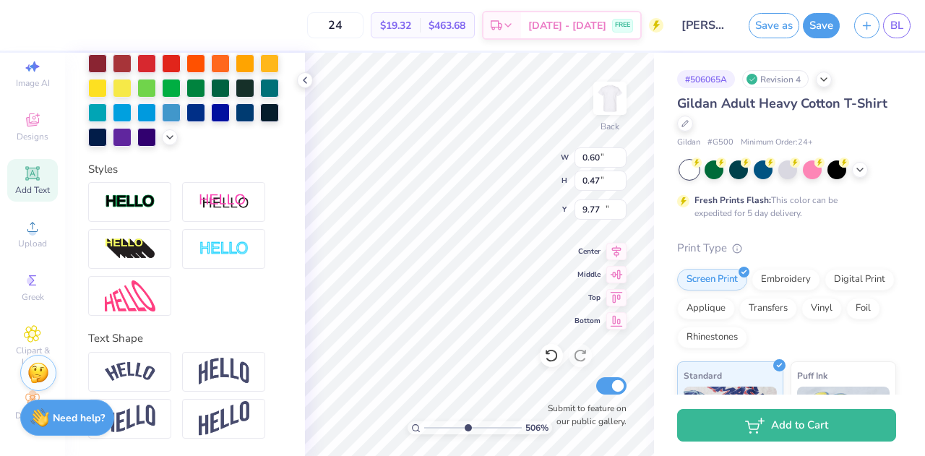
type input "10.15"
drag, startPoint x: 466, startPoint y: 428, endPoint x: 431, endPoint y: 430, distance: 34.8
type input "1.43"
click at [431, 430] on input "range" at bounding box center [473, 427] width 98 height 13
type input "2.93"
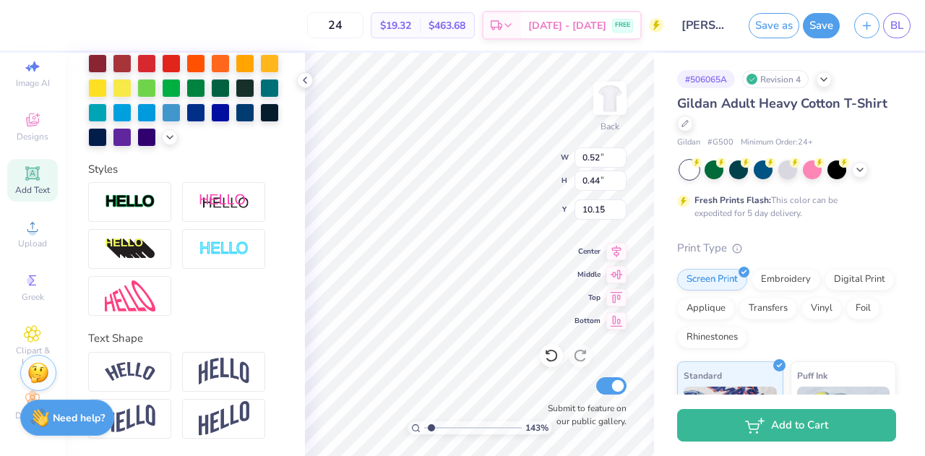
type input "0.47"
type input "3.45"
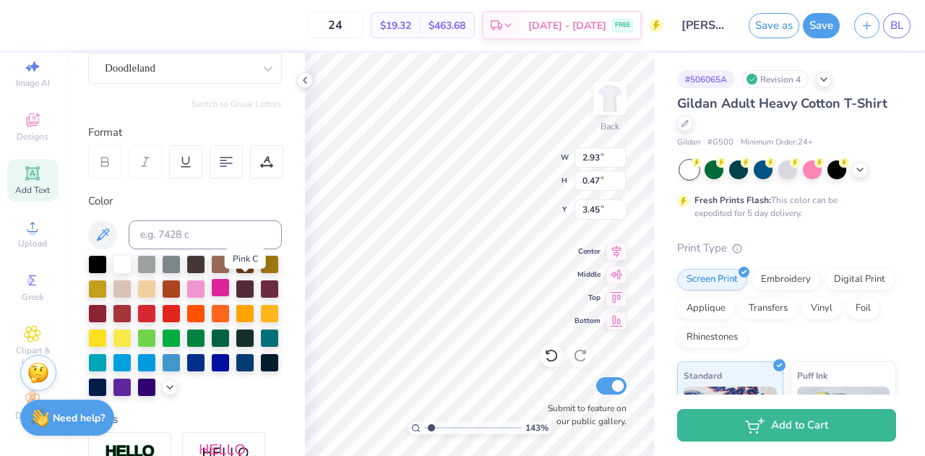
click at [230, 290] on div at bounding box center [220, 287] width 19 height 19
click at [205, 289] on div at bounding box center [195, 287] width 19 height 19
click at [233, 281] on div at bounding box center [185, 326] width 194 height 142
click at [230, 285] on div at bounding box center [220, 287] width 19 height 19
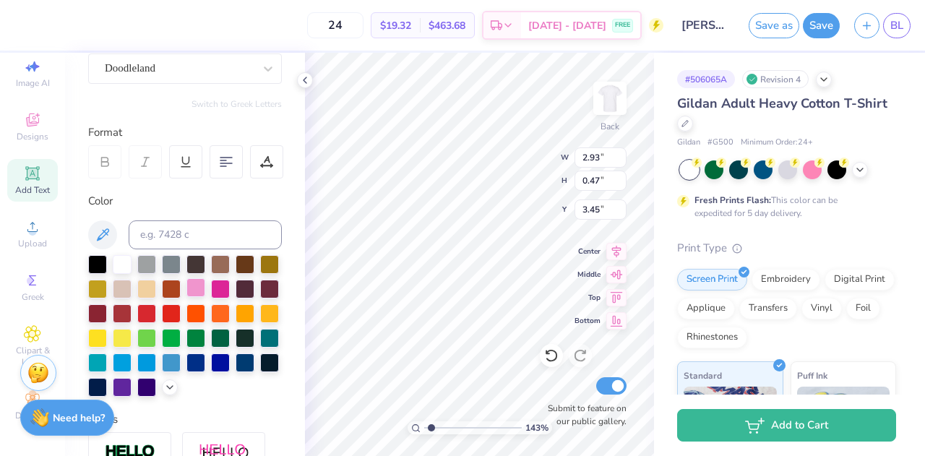
click at [205, 290] on div at bounding box center [195, 287] width 19 height 19
type input "1.13"
type input "0.48"
type input "3.44"
click at [205, 285] on div at bounding box center [195, 287] width 19 height 19
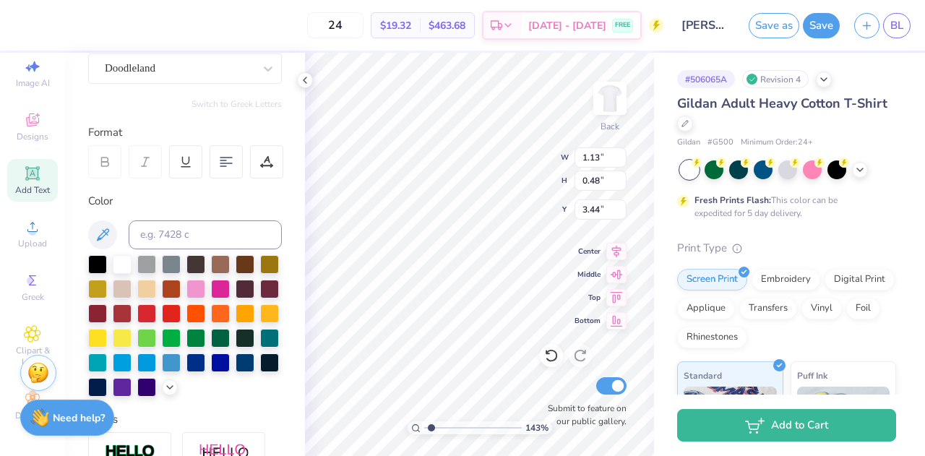
type input "2.93"
type input "0.47"
type input "3.45"
click at [230, 283] on div at bounding box center [220, 287] width 19 height 19
click at [205, 284] on div at bounding box center [195, 287] width 19 height 19
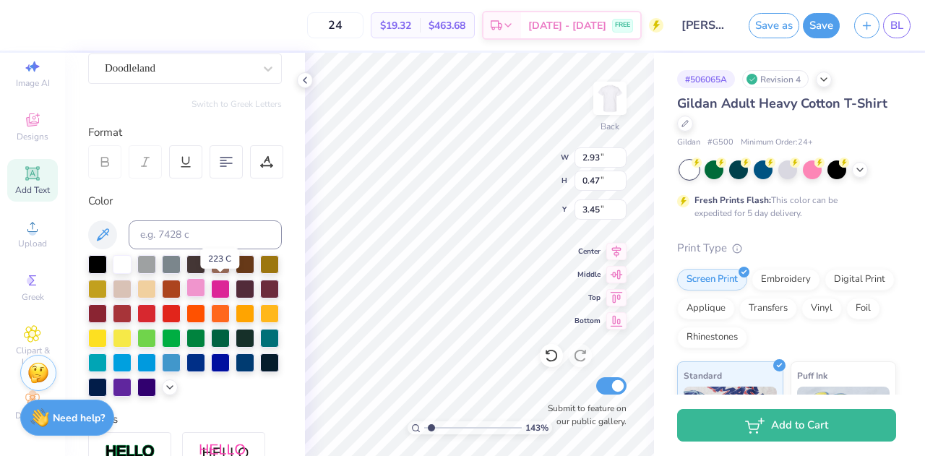
type input "1.13"
type input "0.48"
type input "3.44"
click at [230, 288] on div at bounding box center [220, 287] width 19 height 19
type input "0.61"
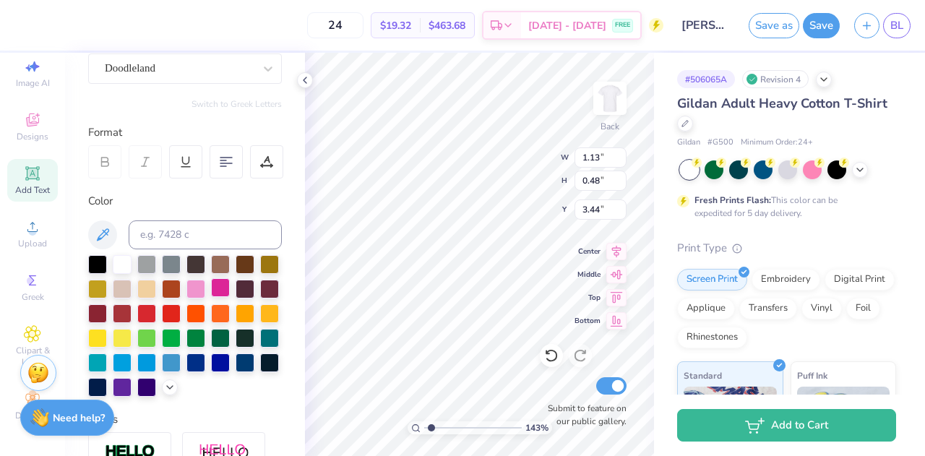
type input "0.49"
type input "9.26"
click at [230, 290] on div at bounding box center [220, 287] width 19 height 19
type input "0.60"
type input "0.47"
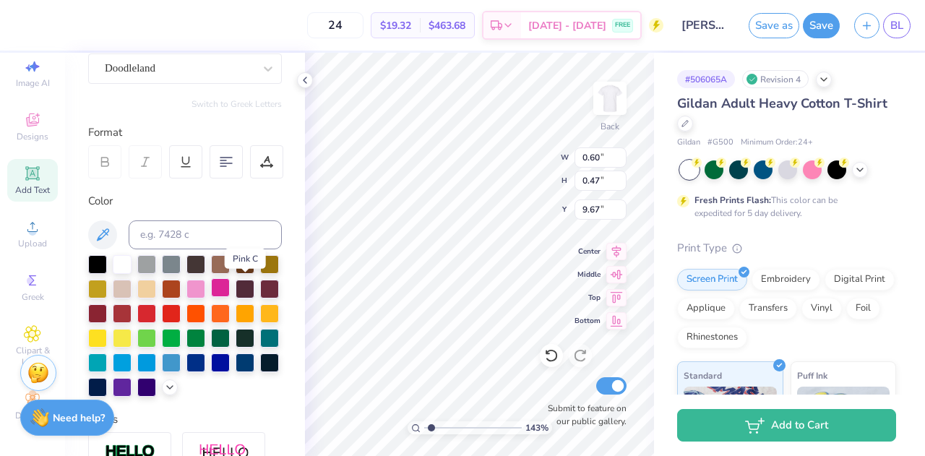
click at [230, 290] on div at bounding box center [220, 287] width 19 height 19
click at [230, 287] on div at bounding box center [220, 287] width 19 height 19
click at [205, 285] on div at bounding box center [195, 287] width 19 height 19
click at [205, 288] on div at bounding box center [195, 287] width 19 height 19
click at [205, 285] on div at bounding box center [195, 287] width 19 height 19
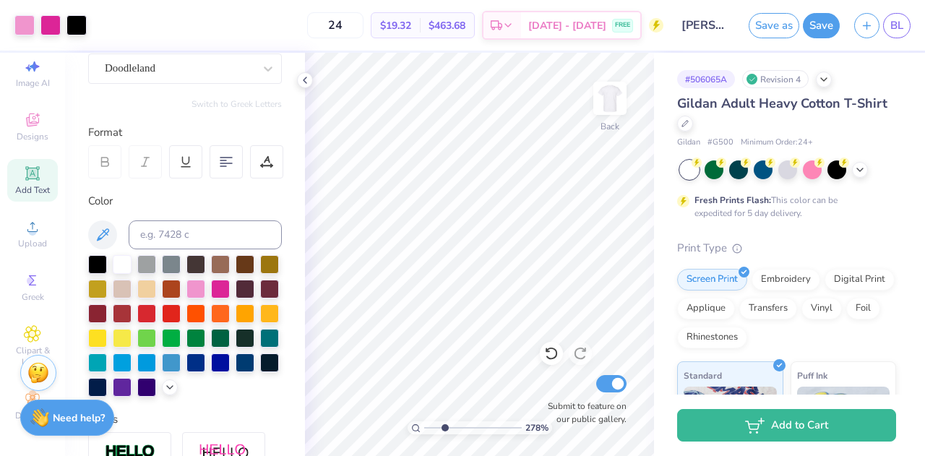
drag, startPoint x: 431, startPoint y: 424, endPoint x: 444, endPoint y: 424, distance: 13.7
click at [444, 424] on input "range" at bounding box center [473, 427] width 98 height 13
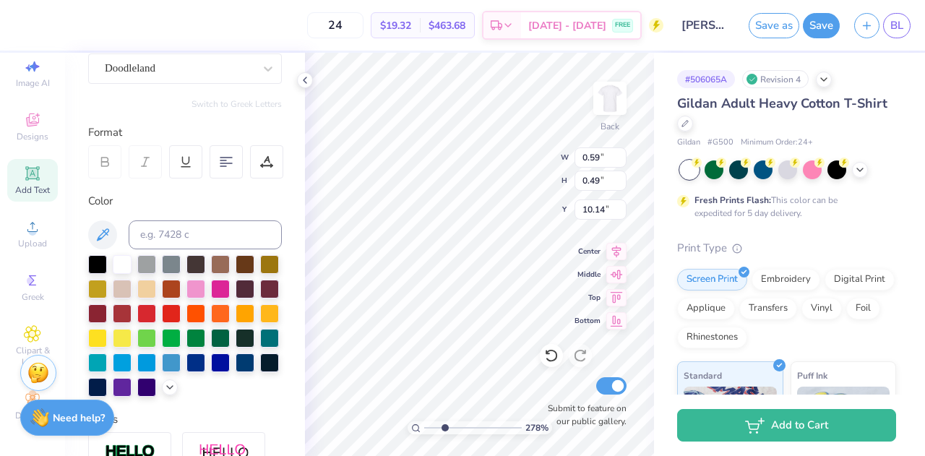
scroll to position [12, 1]
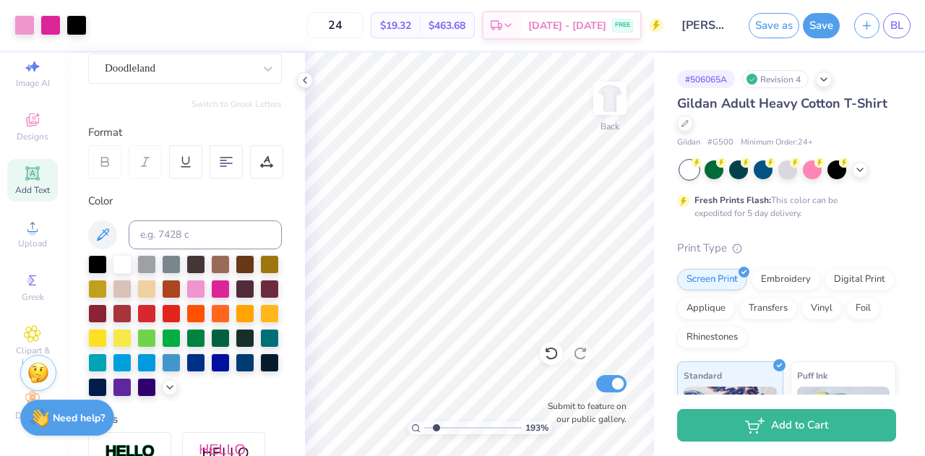
drag, startPoint x: 445, startPoint y: 427, endPoint x: 436, endPoint y: 420, distance: 11.3
click at [436, 421] on input "range" at bounding box center [473, 427] width 98 height 13
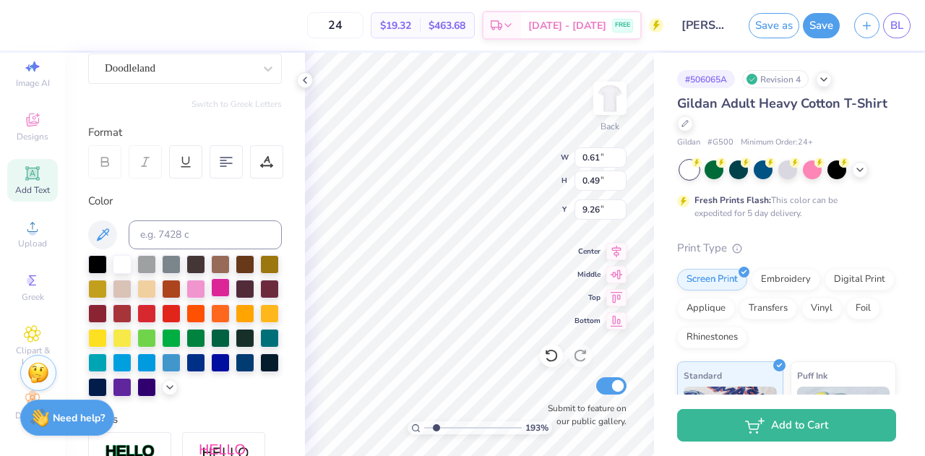
click at [230, 284] on div at bounding box center [220, 287] width 19 height 19
click at [230, 285] on div at bounding box center [220, 287] width 19 height 19
click at [431, 424] on input "range" at bounding box center [473, 427] width 98 height 13
click at [230, 285] on div at bounding box center [220, 287] width 19 height 19
click at [205, 293] on div at bounding box center [195, 287] width 19 height 19
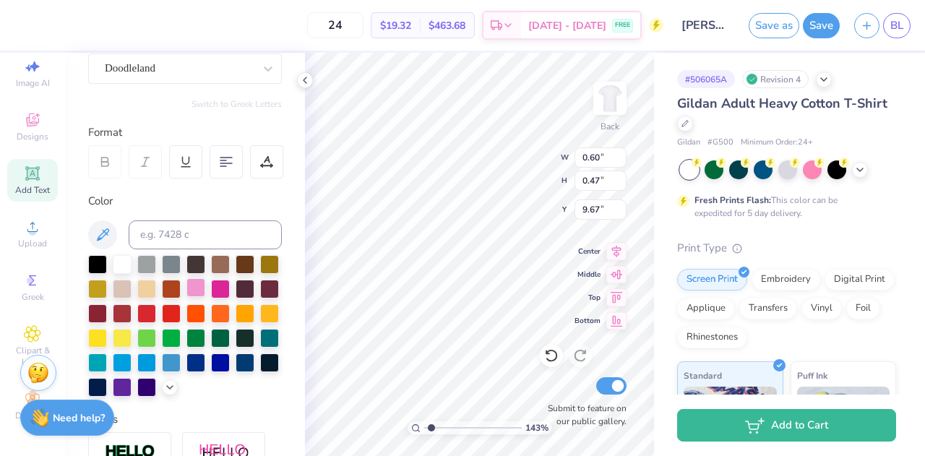
click at [205, 284] on div at bounding box center [195, 287] width 19 height 19
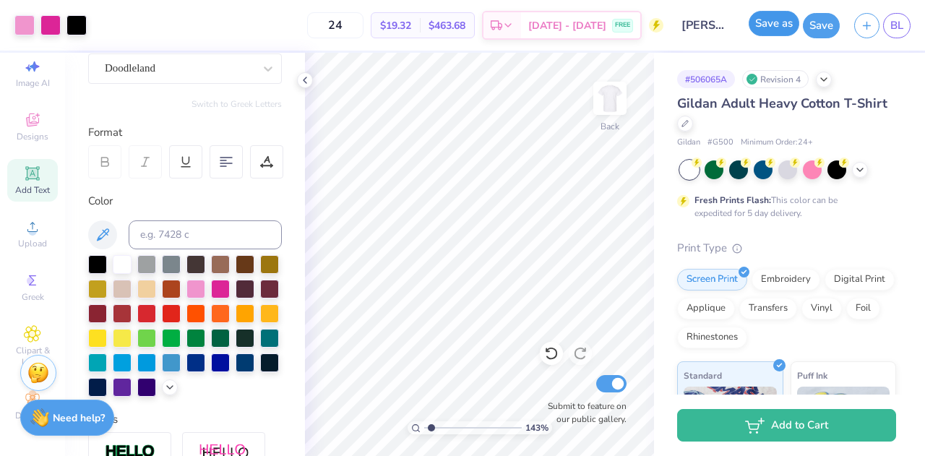
click at [768, 28] on button "Save as" at bounding box center [774, 23] width 51 height 25
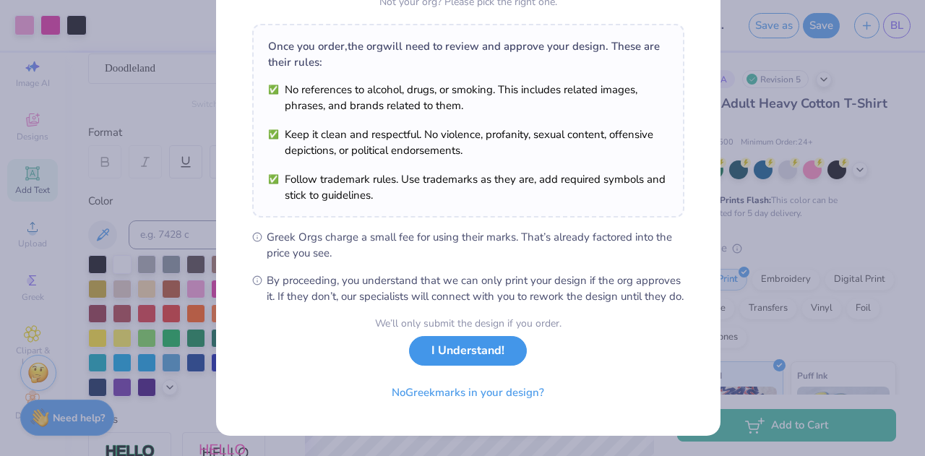
click at [450, 355] on button "I Understand!" at bounding box center [468, 351] width 118 height 30
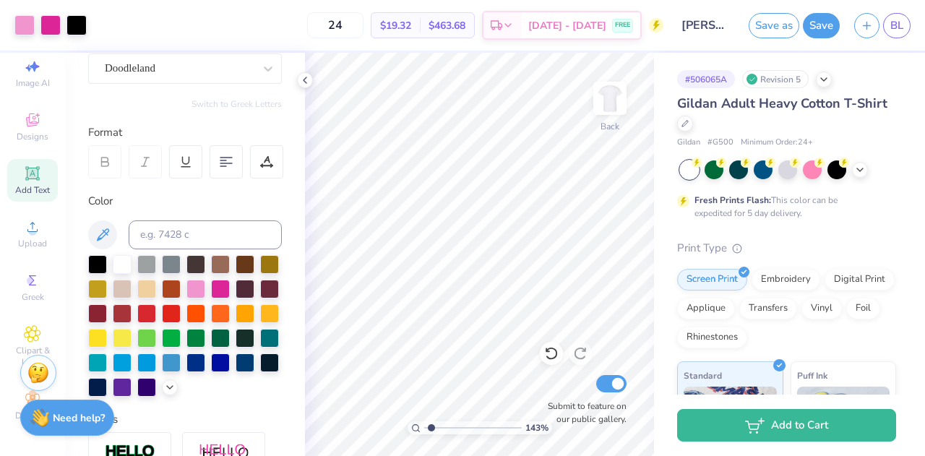
scroll to position [7, 0]
click at [551, 353] on icon at bounding box center [551, 353] width 14 height 14
click at [776, 30] on button "Save as" at bounding box center [774, 23] width 51 height 25
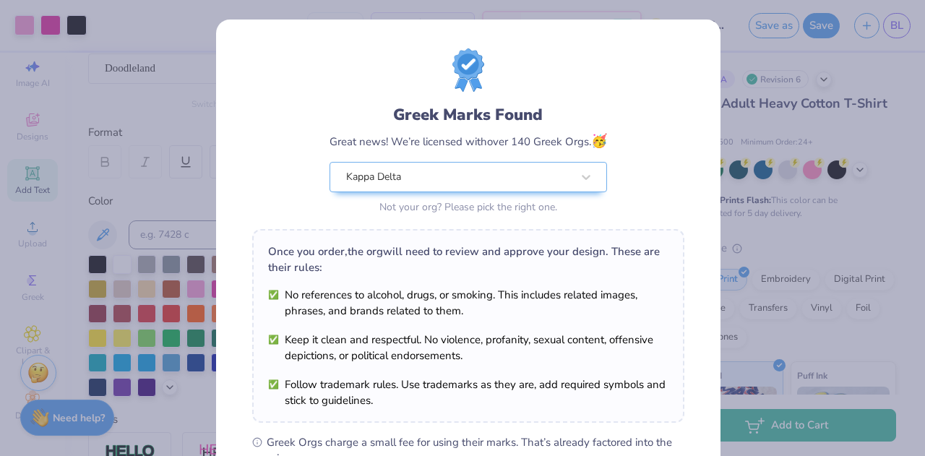
click at [728, 162] on div "Greek Marks Found Great news! We’re licensed with over 140 Greek Orgs. 🥳 Kappa …" at bounding box center [462, 228] width 925 height 456
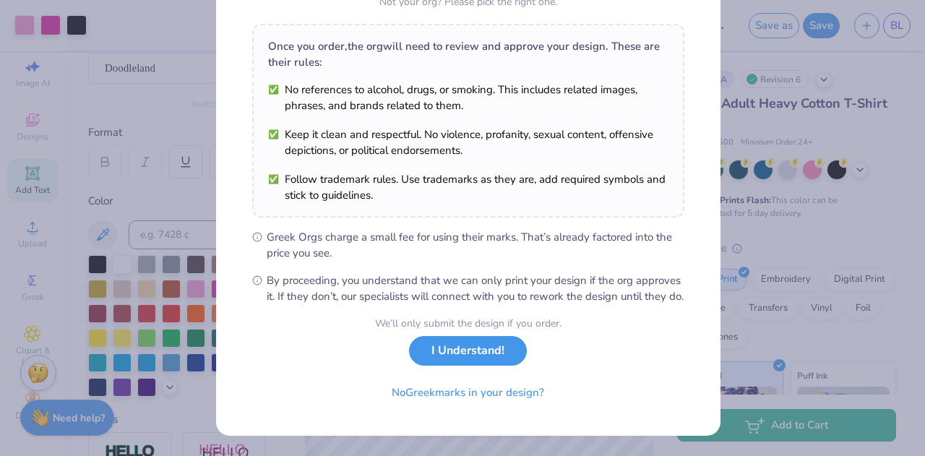
click at [478, 348] on button "I Understand!" at bounding box center [468, 351] width 118 height 30
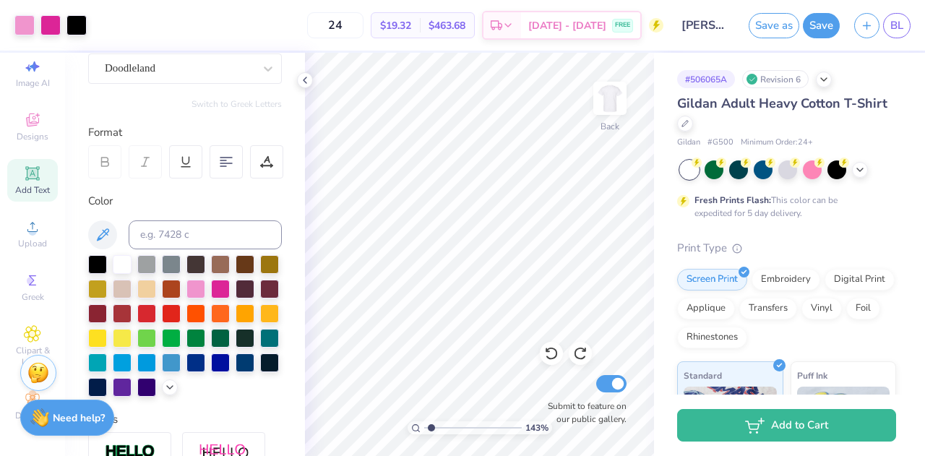
scroll to position [7, 0]
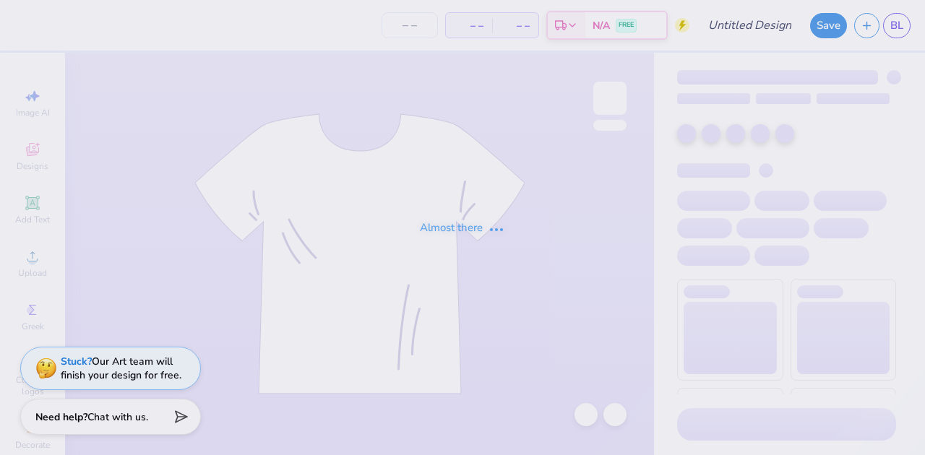
type input "[PERSON_NAME] : [GEOGRAPHIC_DATA]"
type input "24"
